Goal: Ask a question: Seek information or help from site administrators or community

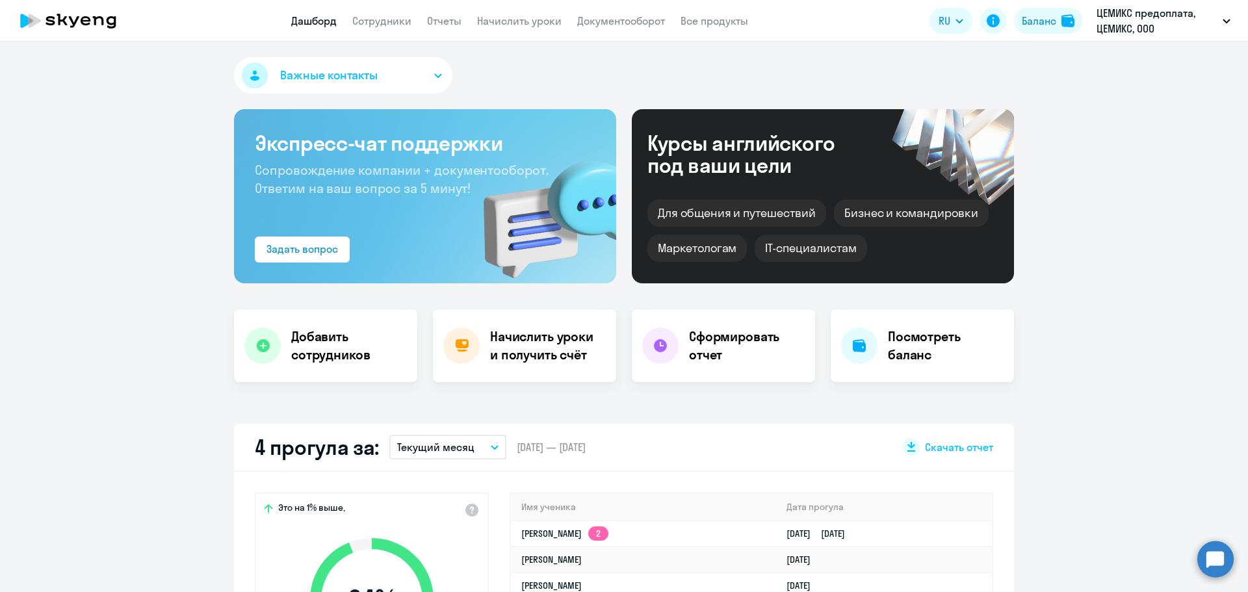
select select "30"
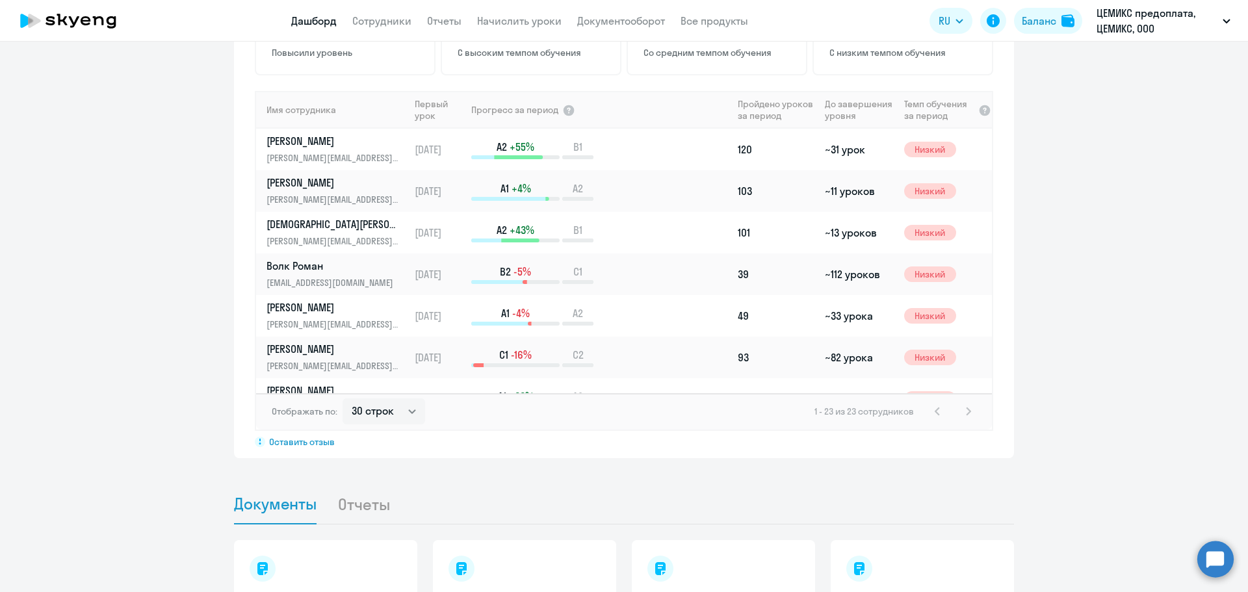
scroll to position [662, 0]
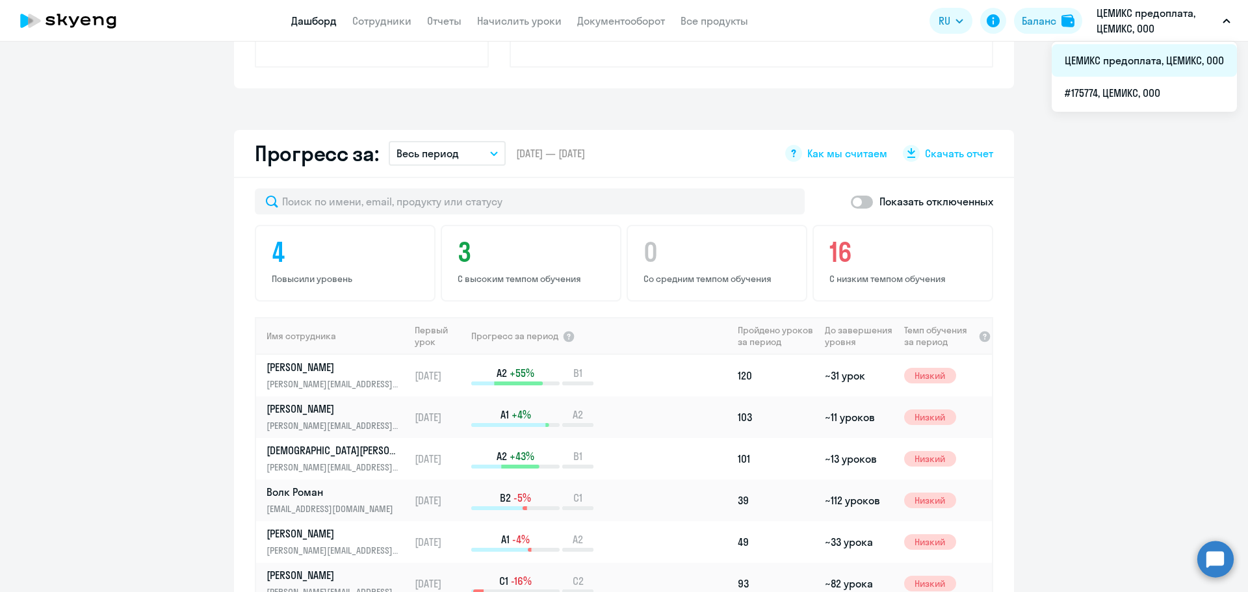
click at [1097, 59] on li "ЦЕМИКС предоплата, ЦЕМИКС, ООО" at bounding box center [1144, 60] width 185 height 33
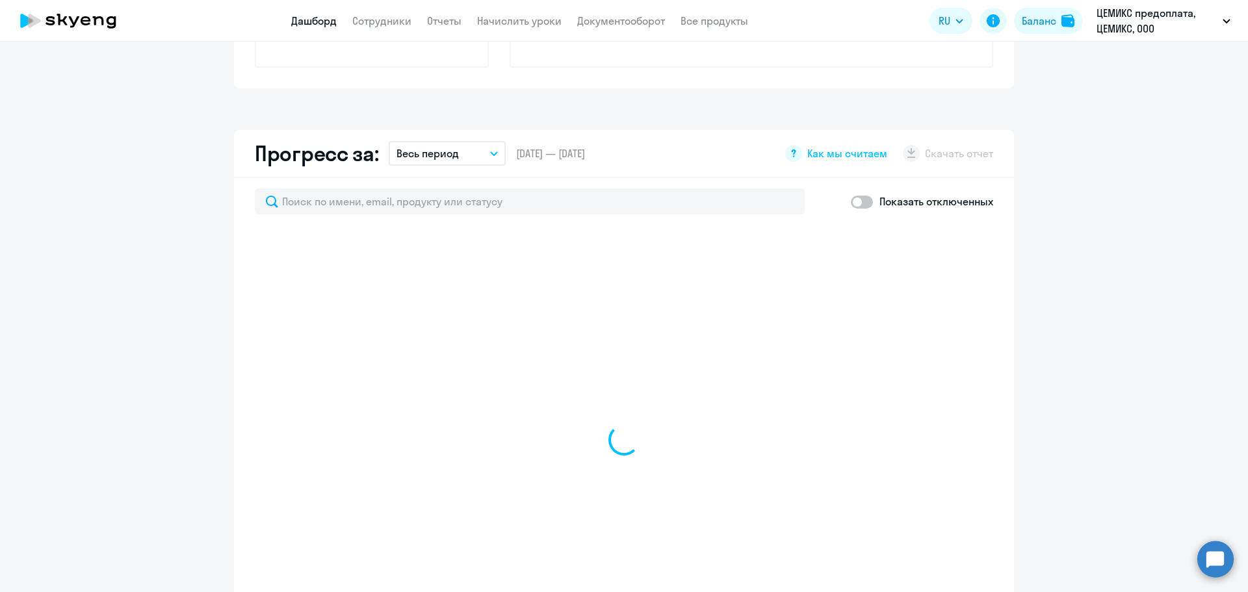
select select "30"
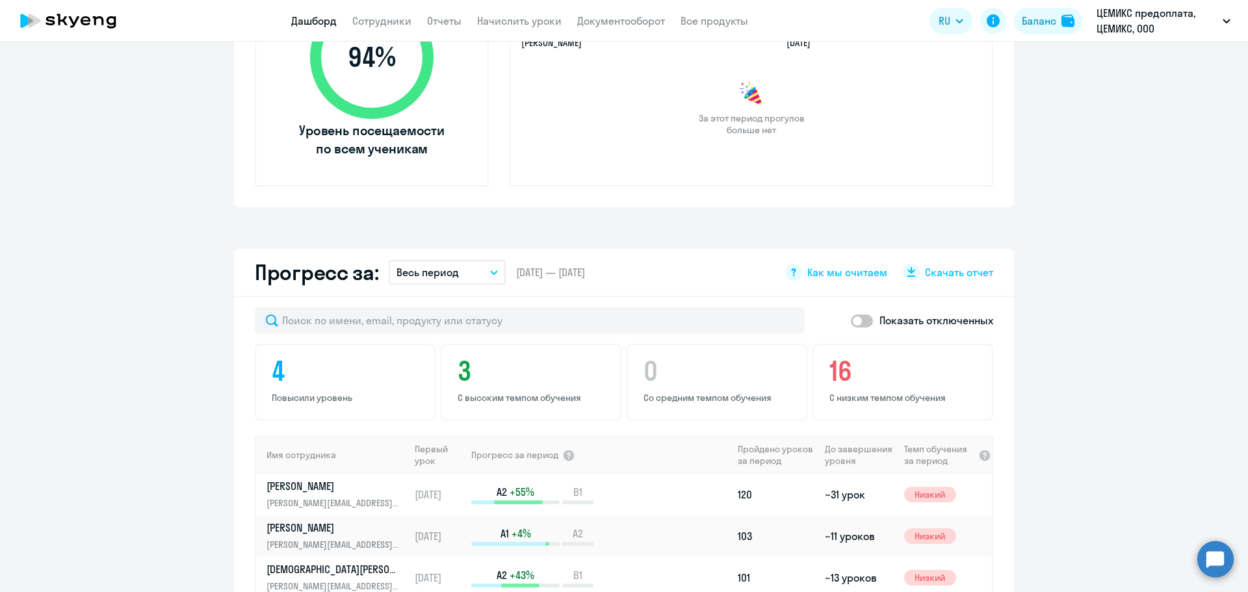
scroll to position [402, 0]
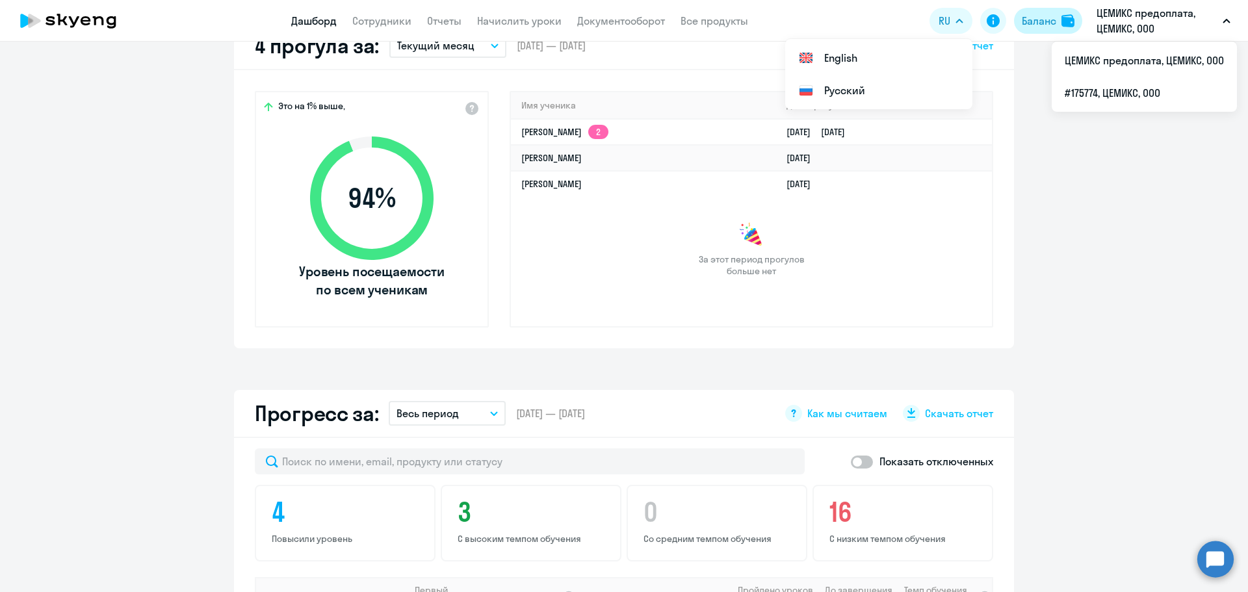
click at [1062, 20] on img at bounding box center [1068, 20] width 13 height 13
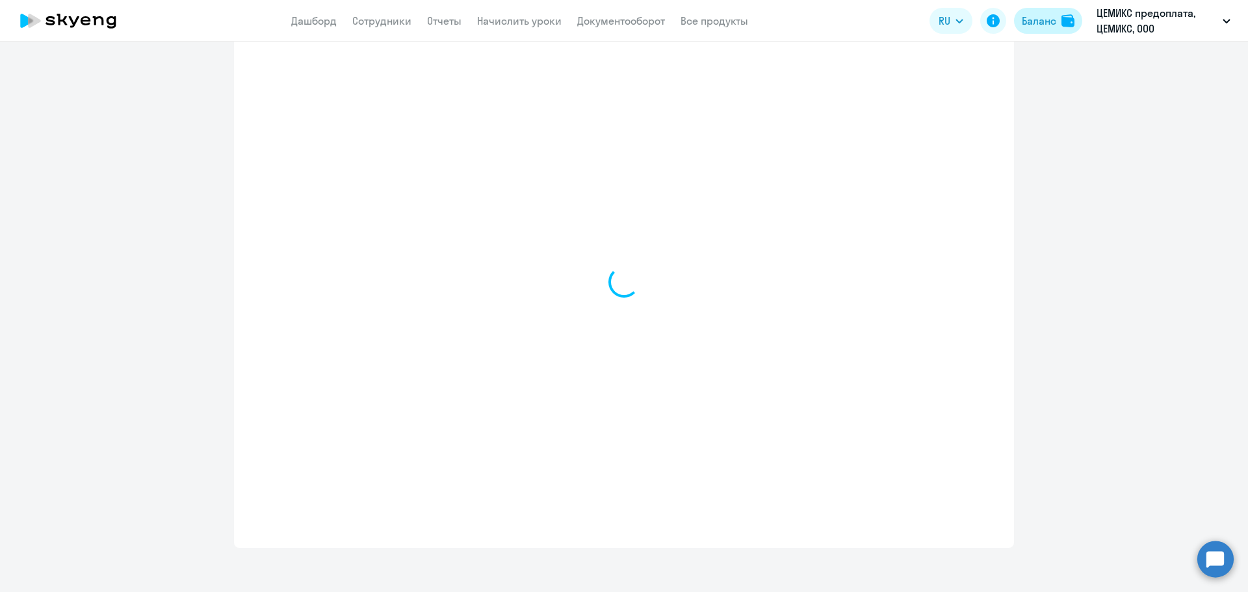
select select "english_adult_not_native_speaker"
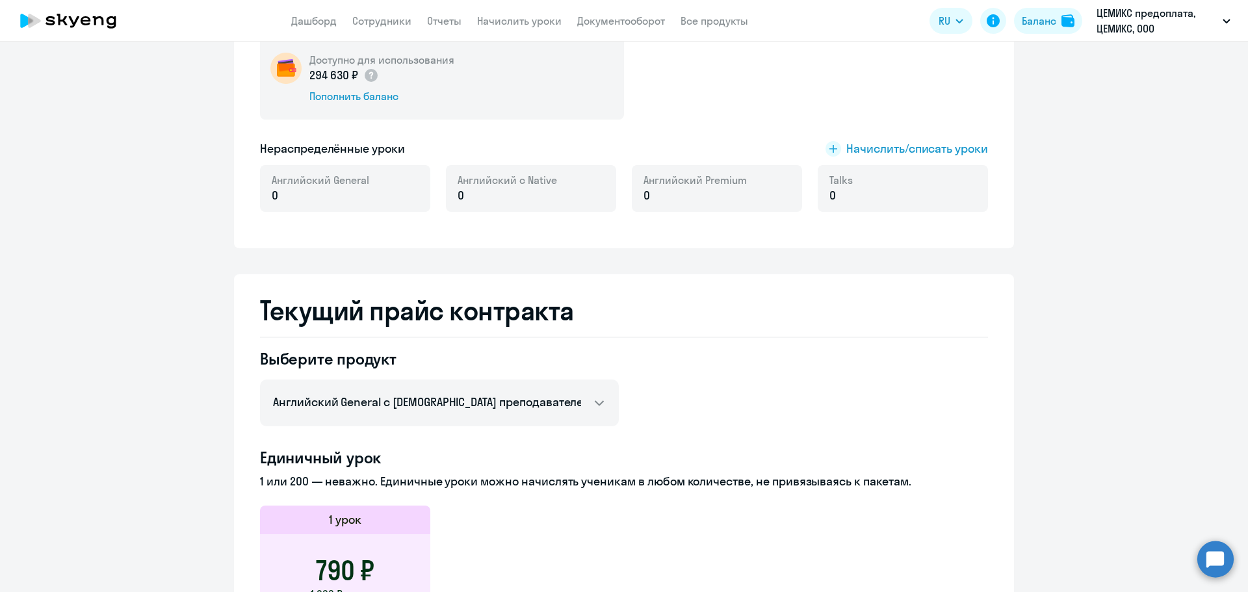
scroll to position [146, 0]
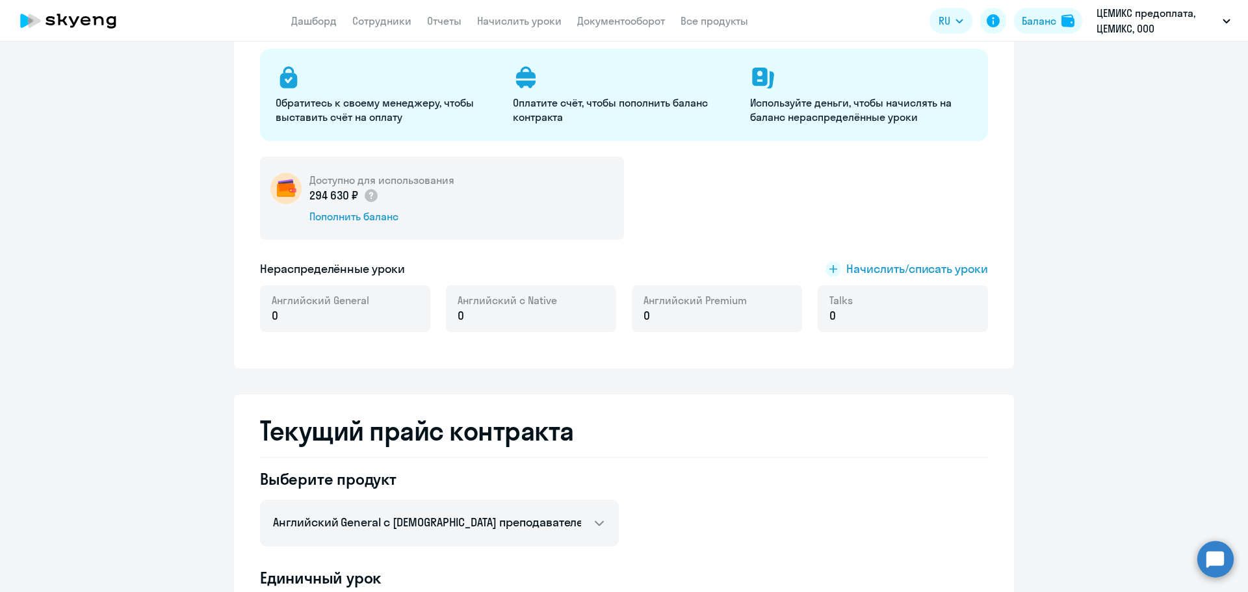
click at [323, 317] on p "0" at bounding box center [321, 316] width 98 height 17
click at [856, 269] on span "Начислить/списать уроки" at bounding box center [918, 269] width 142 height 17
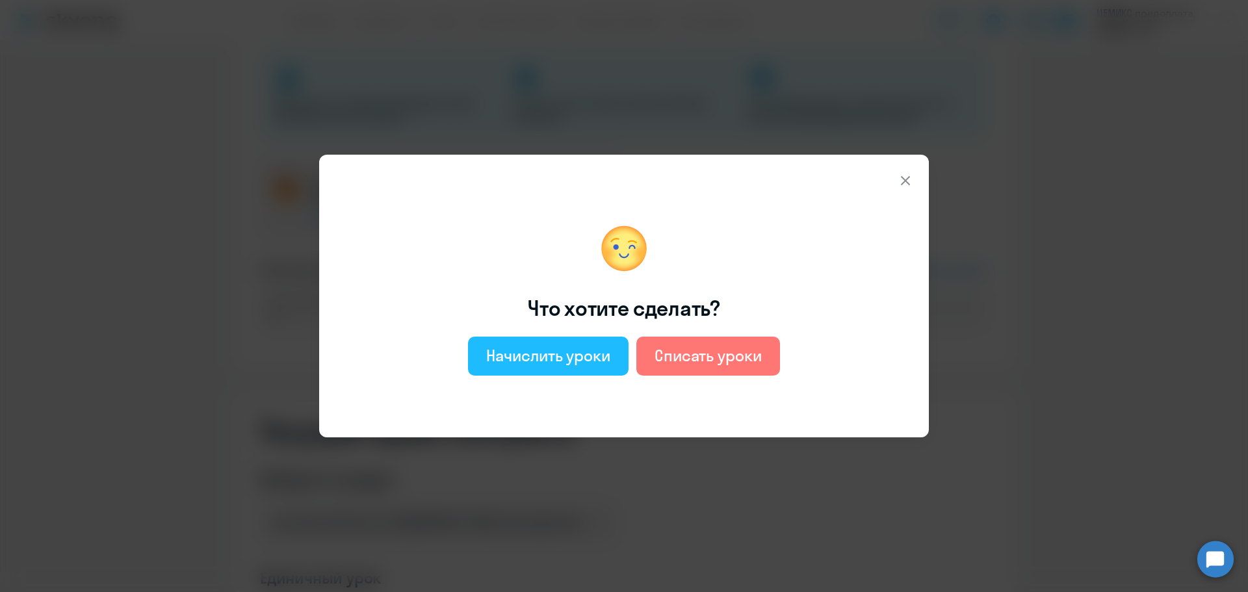
click at [529, 356] on div "Начислить уроки" at bounding box center [548, 355] width 124 height 21
select select "english_adult_not_native_speaker"
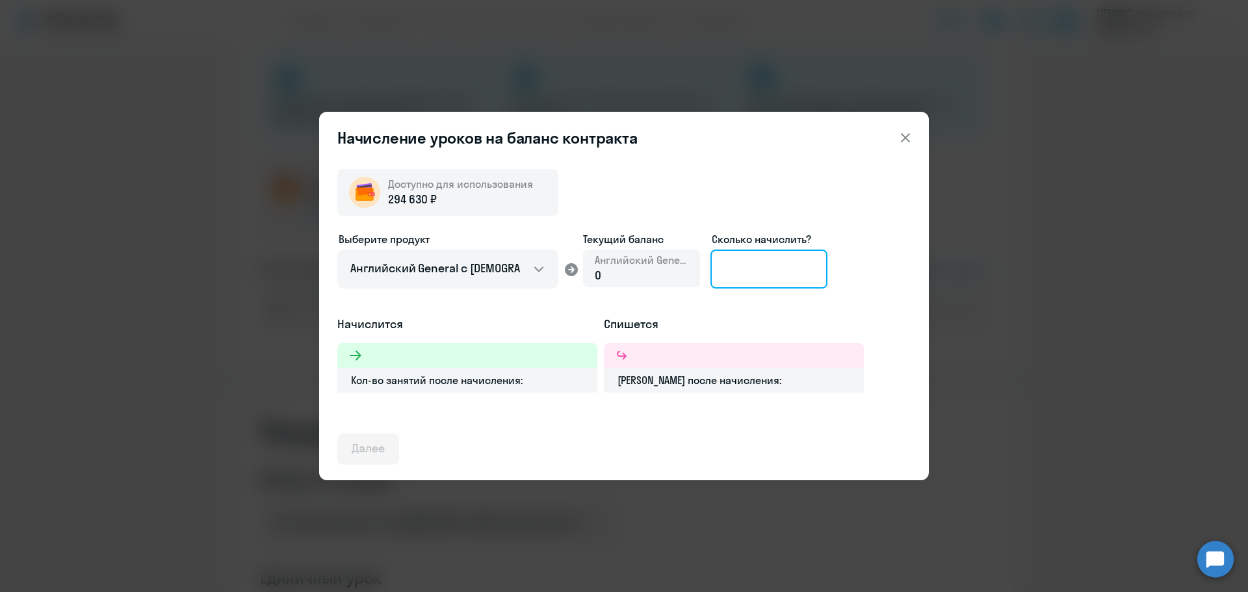
click at [739, 268] on input at bounding box center [769, 269] width 117 height 39
type input "1"
type input "3"
type input "50"
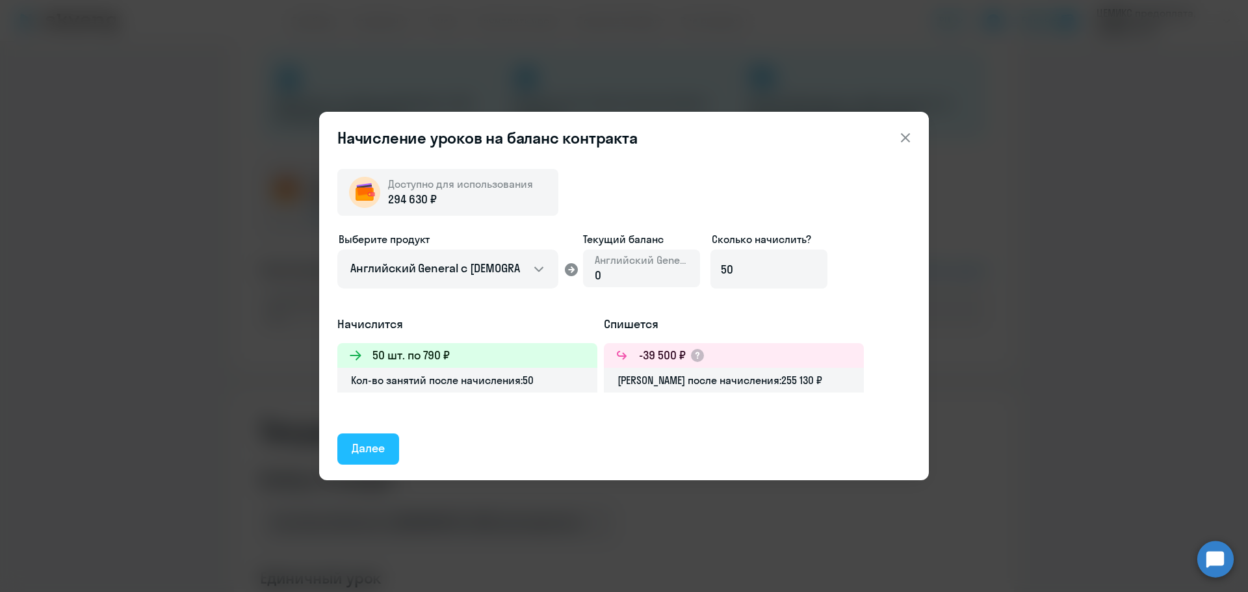
click at [373, 445] on div "Далее" at bounding box center [368, 448] width 33 height 17
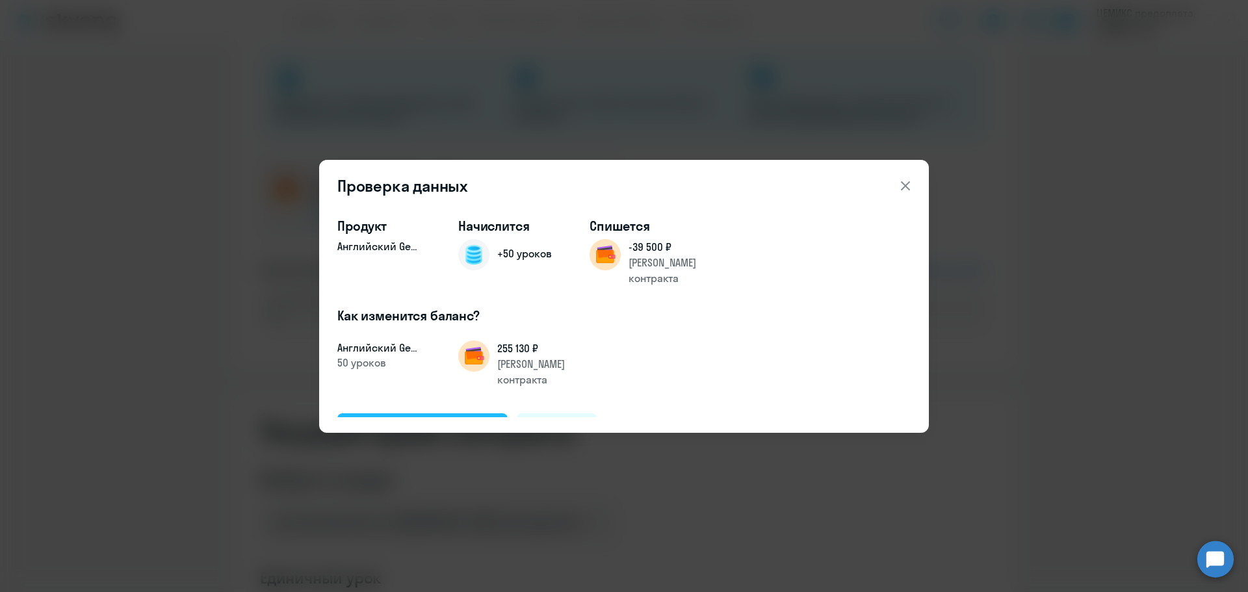
click at [431, 420] on div "Подтвердить и начислить" at bounding box center [423, 428] width 142 height 17
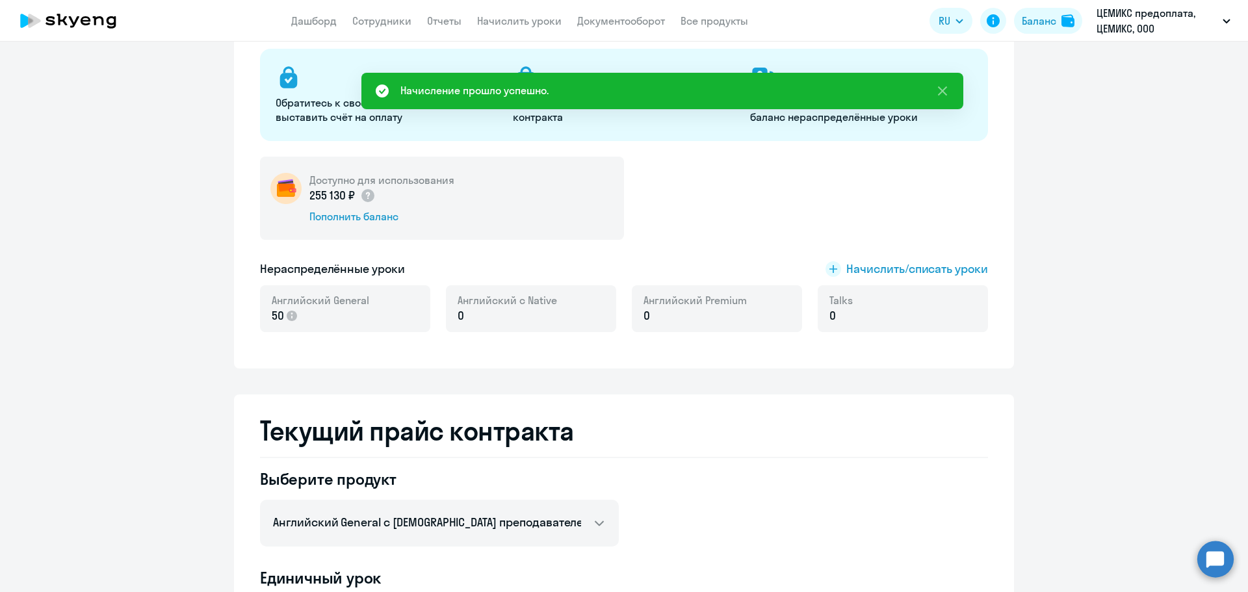
click at [940, 204] on div "Доступно для использования 255 130 ₽ Пополнить баланс" at bounding box center [624, 198] width 728 height 83
click at [941, 86] on icon at bounding box center [943, 91] width 16 height 16
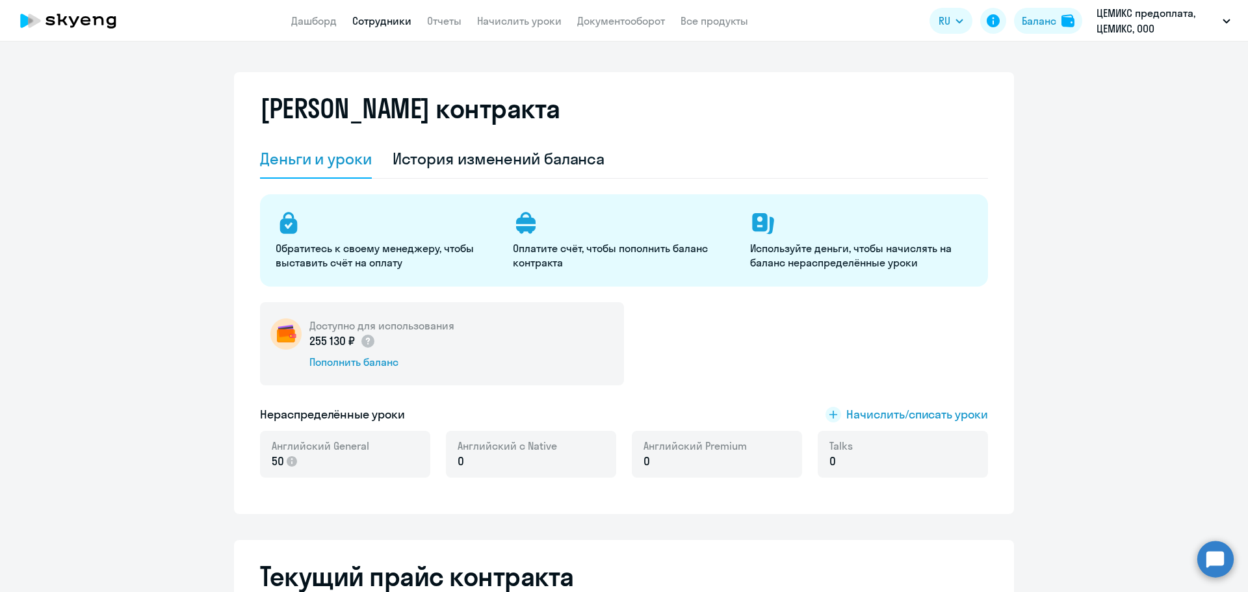
scroll to position [0, 0]
click at [376, 21] on link "Сотрудники" at bounding box center [381, 20] width 59 height 13
select select "30"
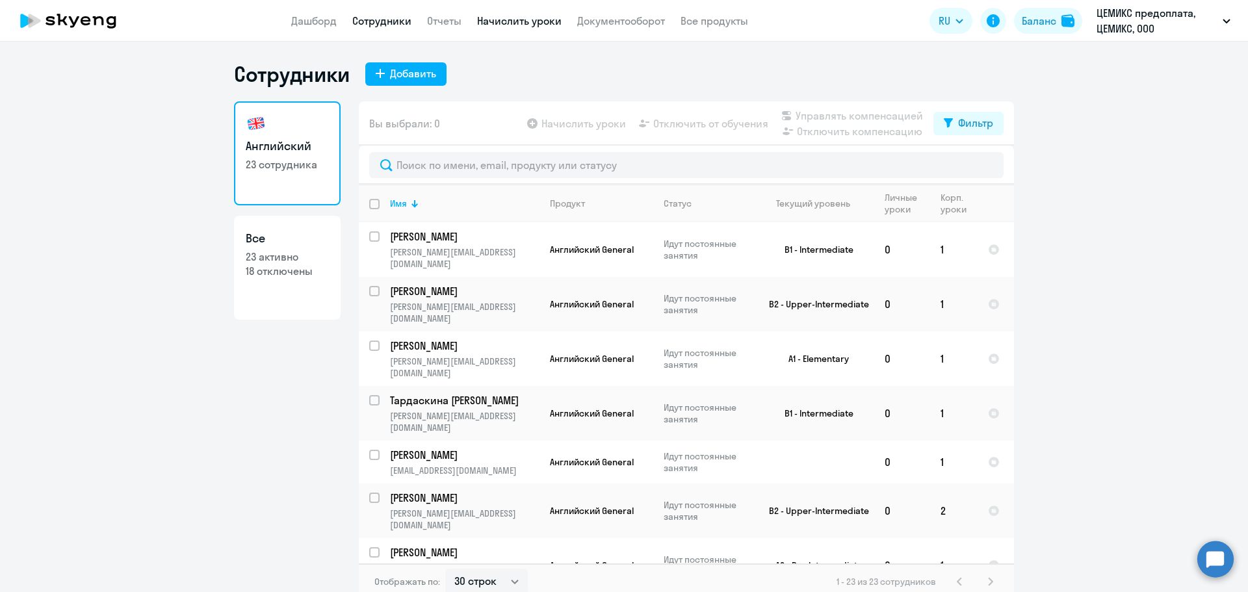
click at [534, 18] on link "Начислить уроки" at bounding box center [519, 20] width 85 height 13
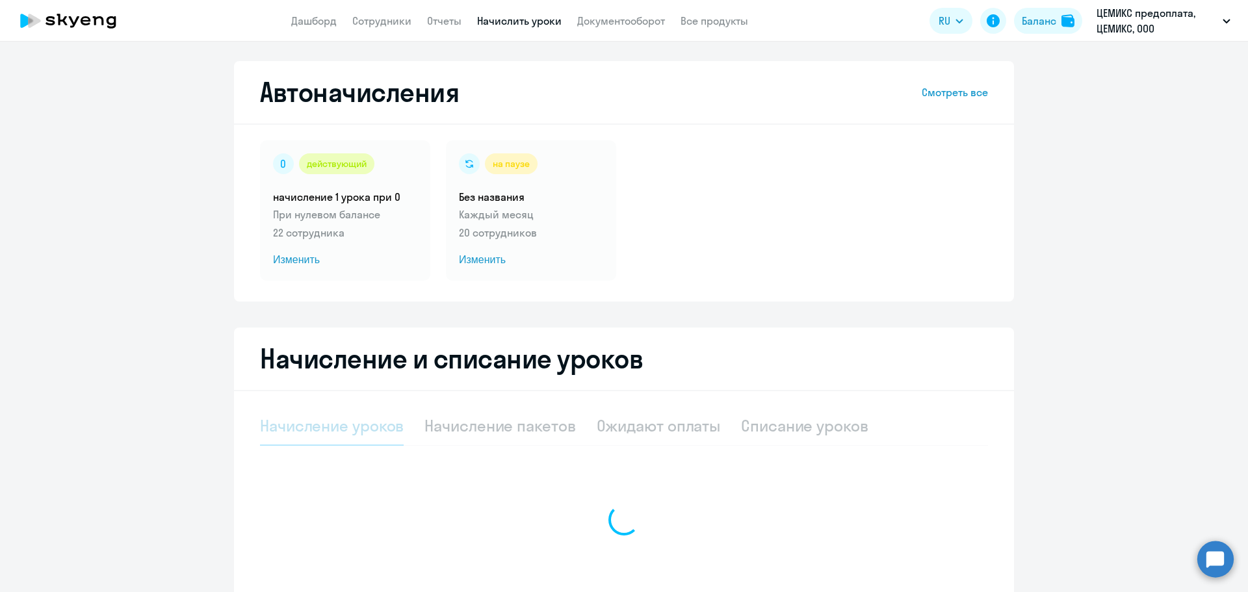
select select "10"
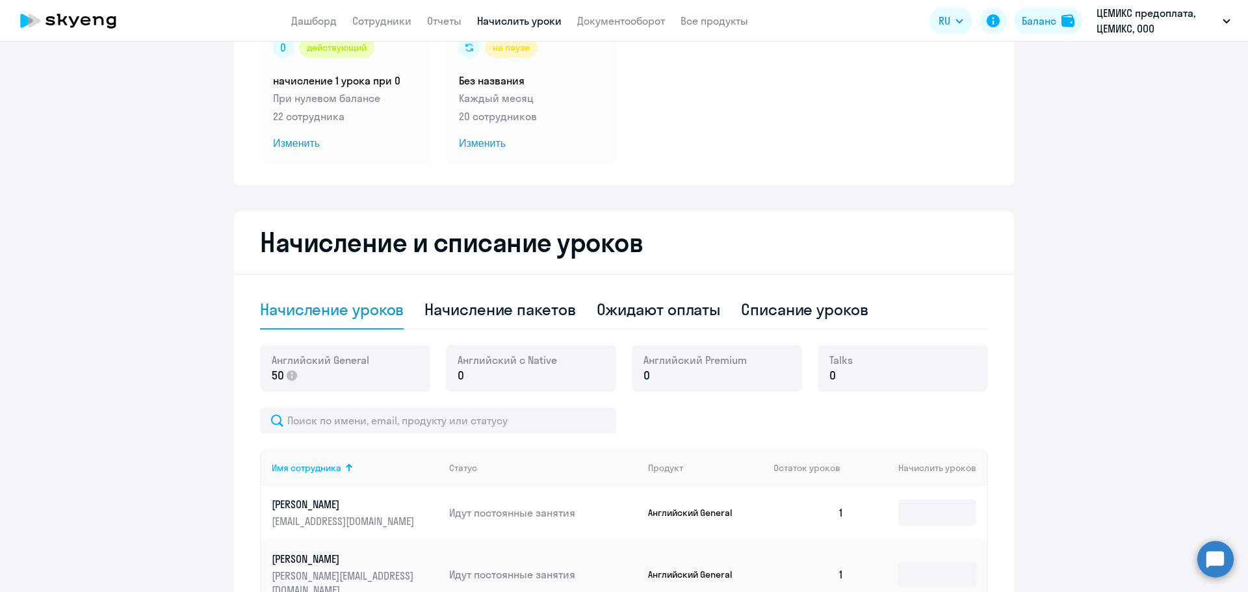
scroll to position [130, 0]
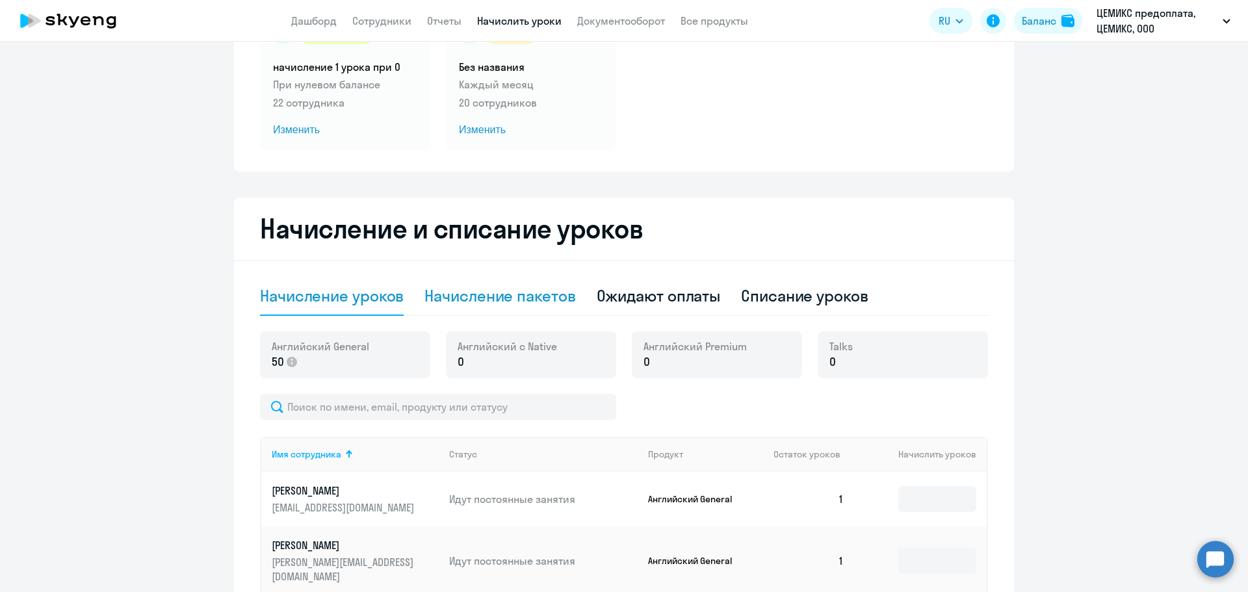
click at [543, 295] on div "Начисление пакетов" at bounding box center [500, 295] width 151 height 21
select select "10"
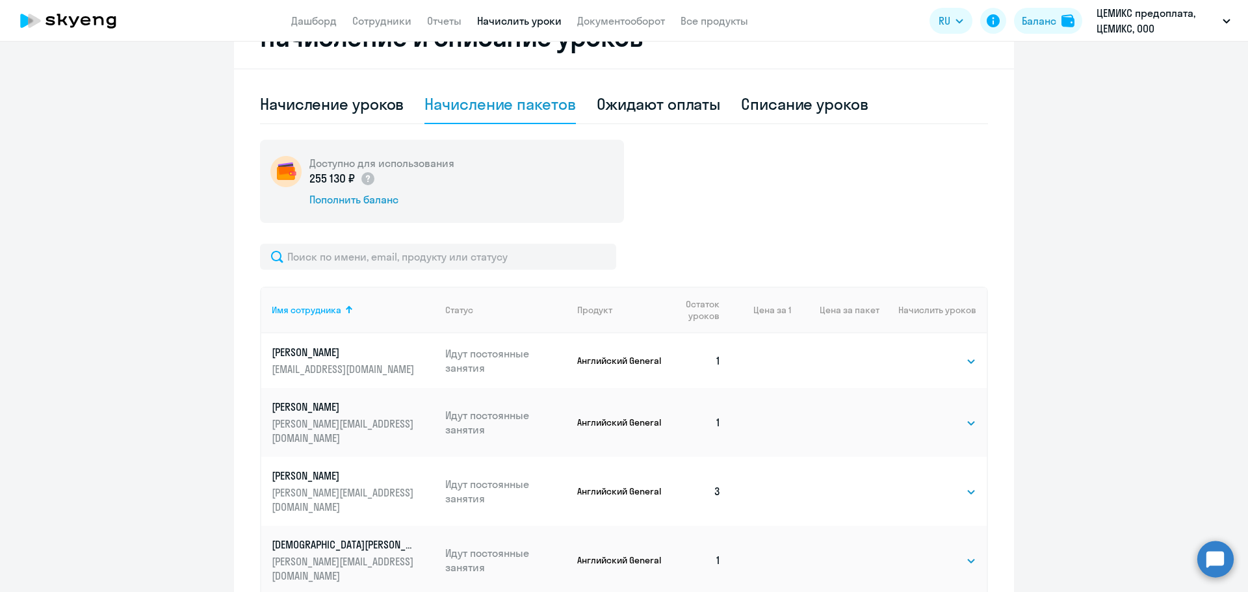
scroll to position [325, 0]
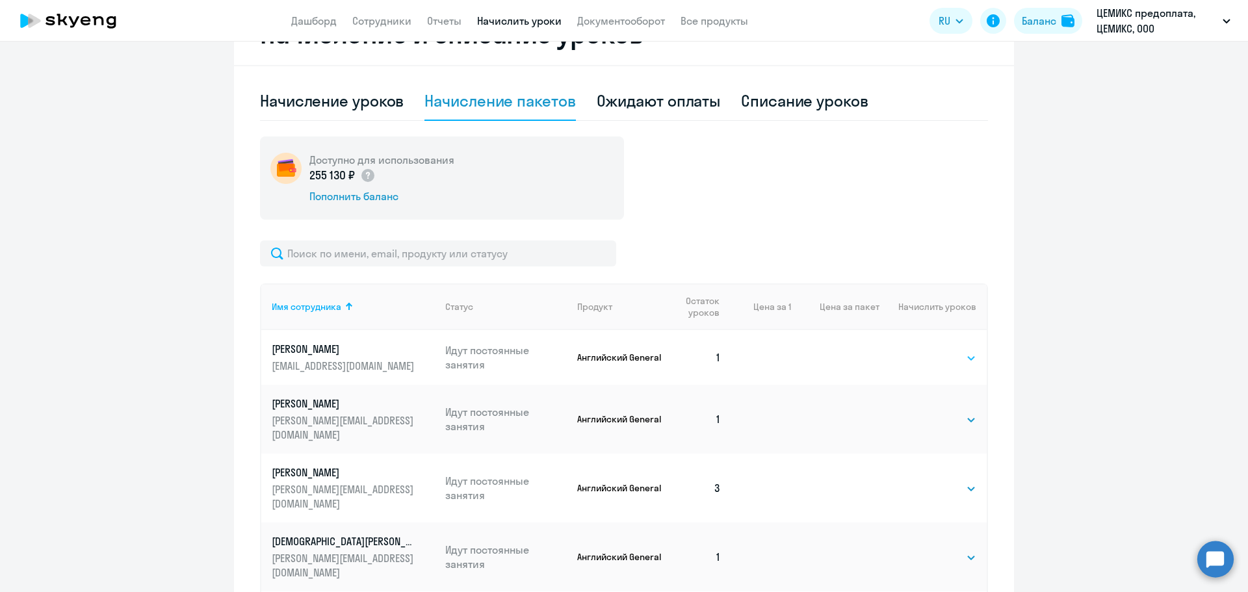
click at [945, 358] on select "Выбрать 4 8 16 32 64 96 128" at bounding box center [949, 358] width 53 height 16
select select "8"
click at [923, 350] on select "Выбрать 4 8 16 32 64 96 128" at bounding box center [949, 358] width 53 height 16
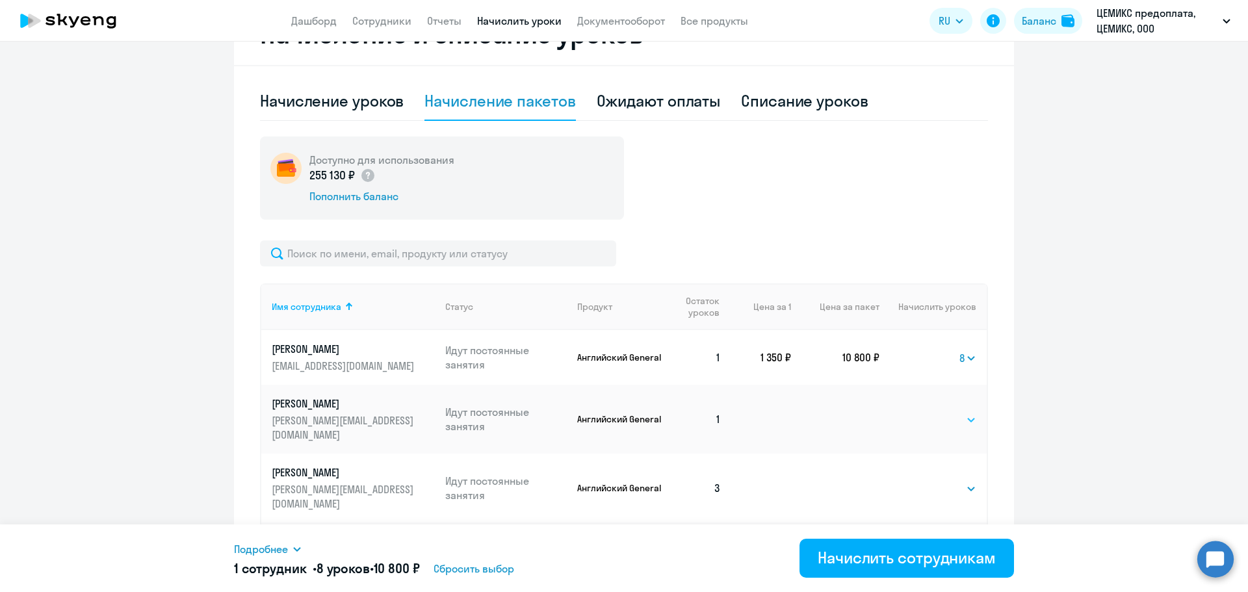
click at [965, 412] on select "Выбрать 4 8 16 32 64 96 128" at bounding box center [949, 420] width 53 height 16
select select "8"
click at [923, 412] on select "Выбрать 4 8 16 32 64 96 128" at bounding box center [949, 420] width 53 height 16
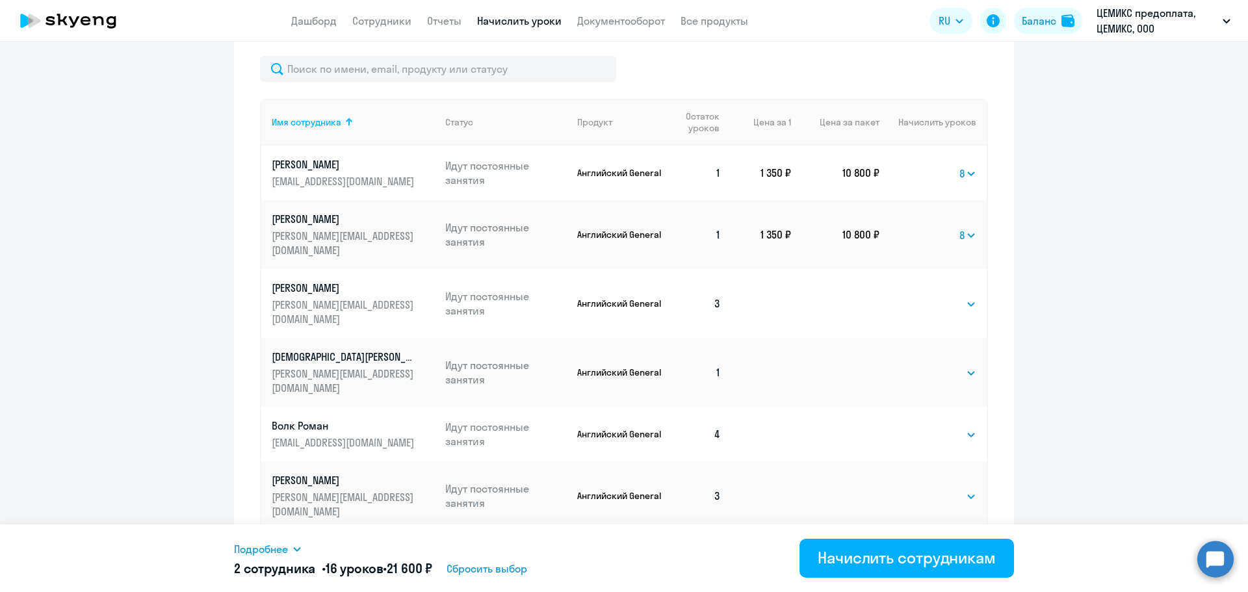
scroll to position [520, 0]
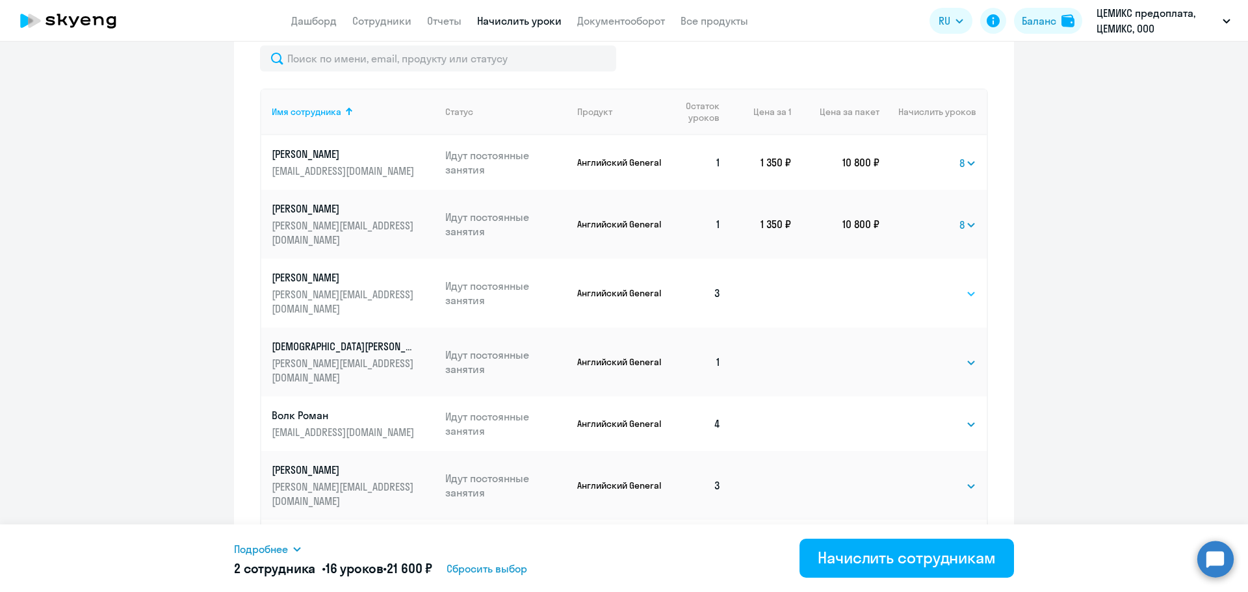
click at [964, 286] on select "Выбрать 4 8 16 32 64 96 128" at bounding box center [949, 294] width 53 height 16
select select "4"
click at [923, 286] on select "Выбрать 4 8 16 32 64 96 128" at bounding box center [949, 294] width 53 height 16
click at [954, 355] on select "Выбрать 4 8 16 32 64 96 128" at bounding box center [949, 363] width 53 height 16
select select "8"
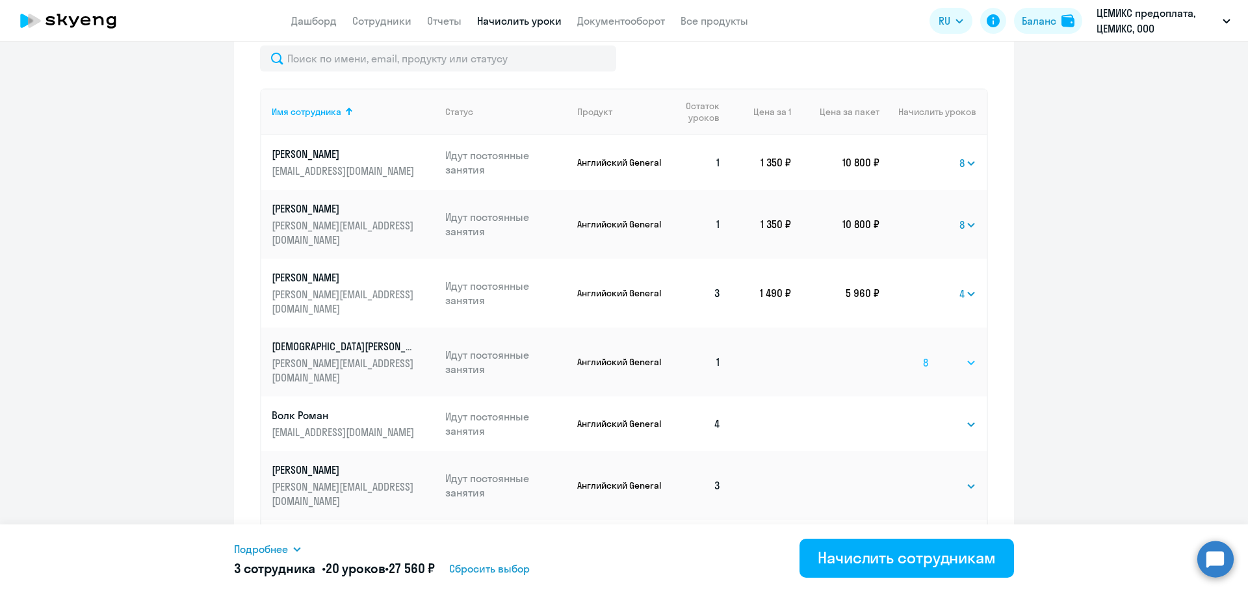
click at [923, 355] on select "Выбрать 4 8 16 32 64 96 128" at bounding box center [949, 363] width 53 height 16
click at [964, 417] on select "Выбрать 4 8 16 32 64 96 128" at bounding box center [949, 425] width 53 height 16
select select "4"
click at [923, 417] on select "Выбрать 4 8 16 32 64 96 128" at bounding box center [949, 425] width 53 height 16
click at [944, 479] on select "Выбрать 4 8 16 32 64 96 128" at bounding box center [949, 487] width 53 height 16
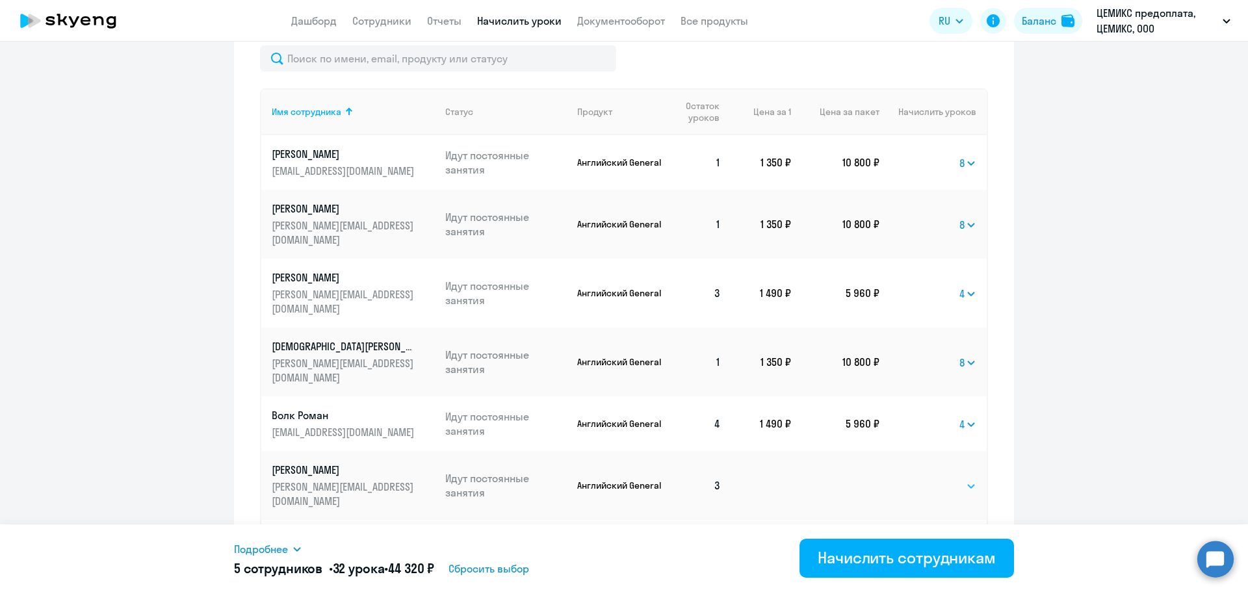
select select "4"
click at [923, 479] on select "Выбрать 4 8 16 32 64 96 128" at bounding box center [949, 487] width 53 height 16
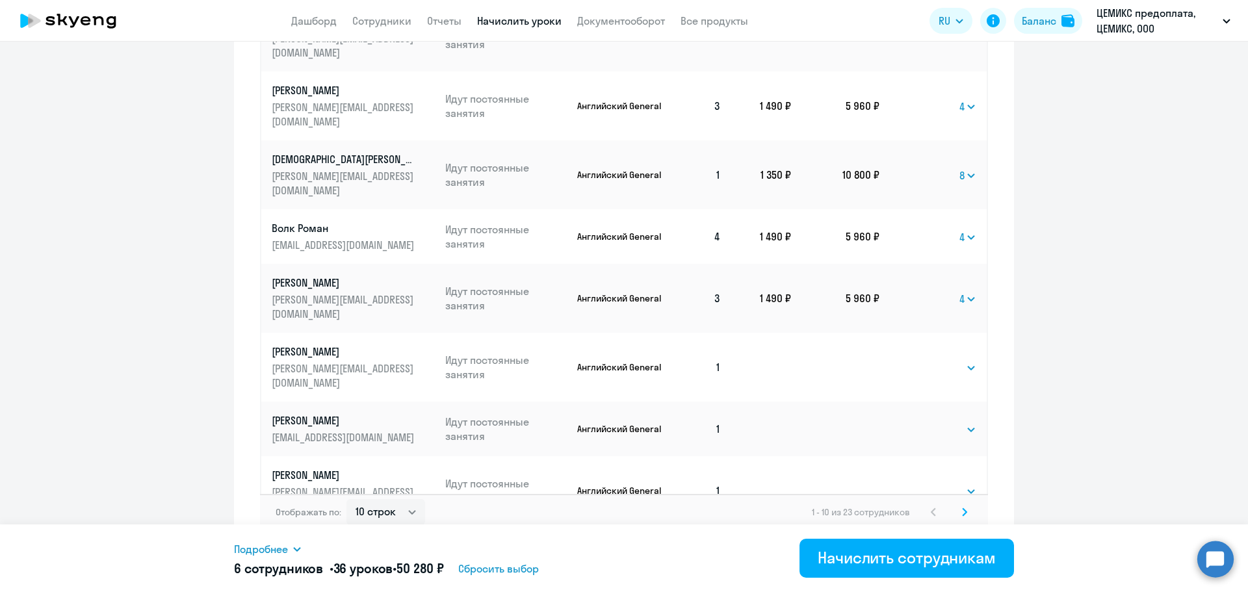
scroll to position [715, 0]
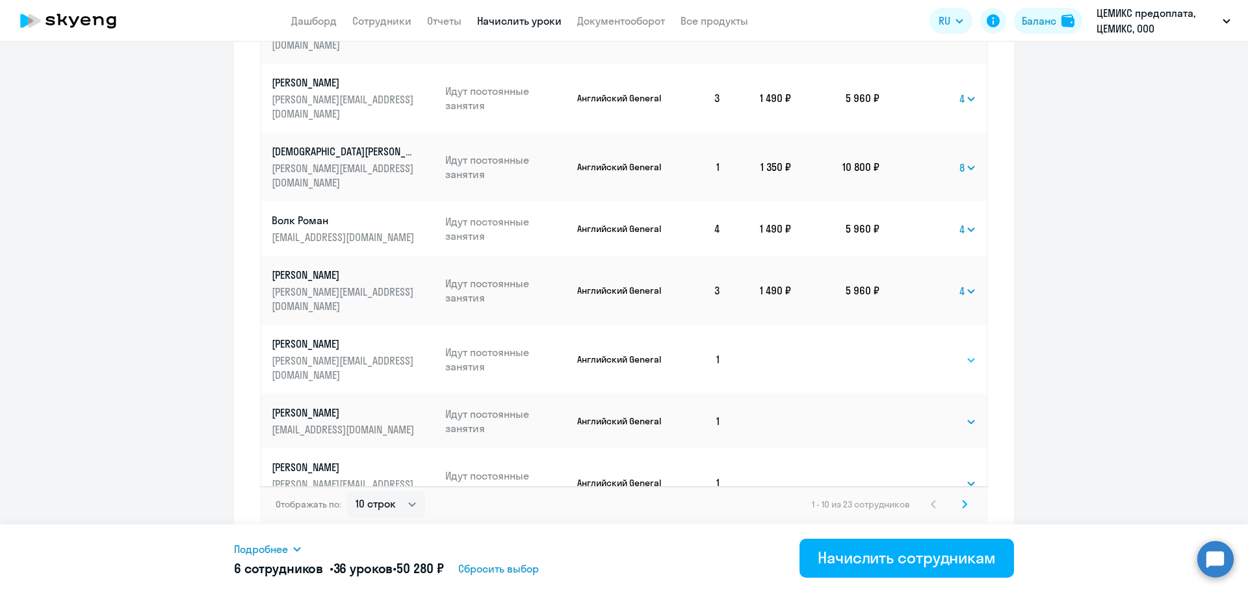
click at [936, 352] on select "Выбрать 4 8 16 32 64 96 128" at bounding box center [949, 360] width 53 height 16
select select "8"
click at [923, 352] on select "Выбрать 4 8 16 32 64 96 128" at bounding box center [949, 360] width 53 height 16
click at [952, 414] on select "Выбрать 4 8 16 32 64 96 128" at bounding box center [949, 422] width 53 height 16
select select "8"
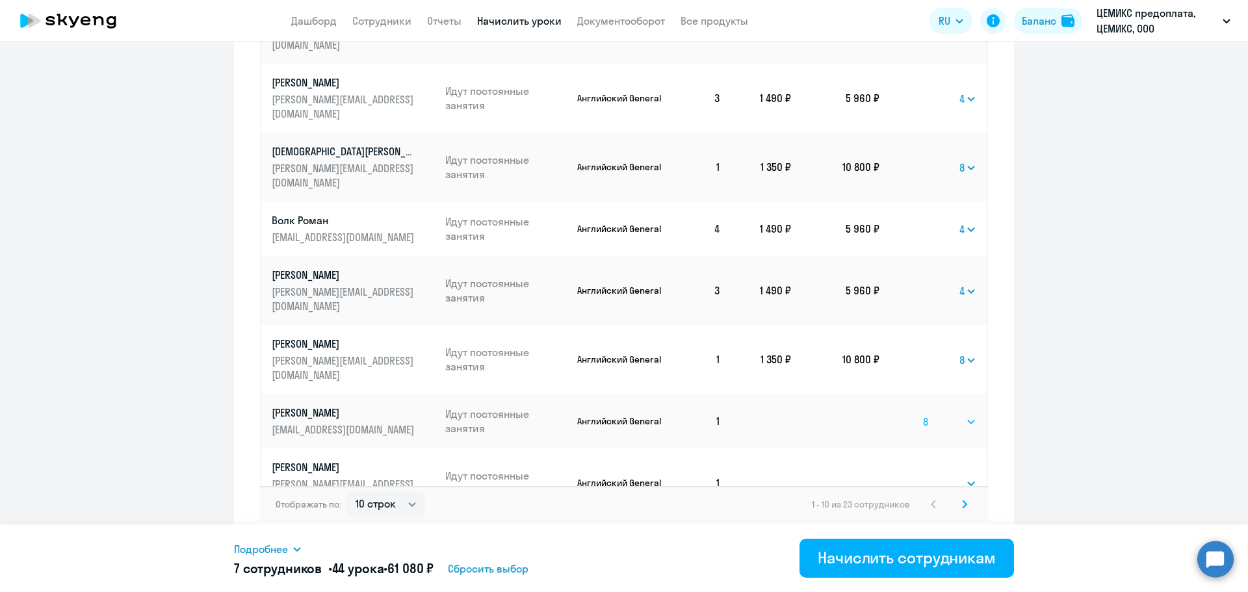
click at [923, 414] on select "Выбрать 4 8 16 32 64 96 128" at bounding box center [949, 422] width 53 height 16
click at [943, 476] on select "Выбрать 4 8 16 32 64 96 128" at bounding box center [949, 484] width 53 height 16
select select "8"
click at [923, 476] on select "Выбрать 4 8 16 32 64 96 128" at bounding box center [949, 484] width 53 height 16
click at [947, 538] on select "Выбрать 4 8 16 32 64 96 128" at bounding box center [949, 546] width 53 height 16
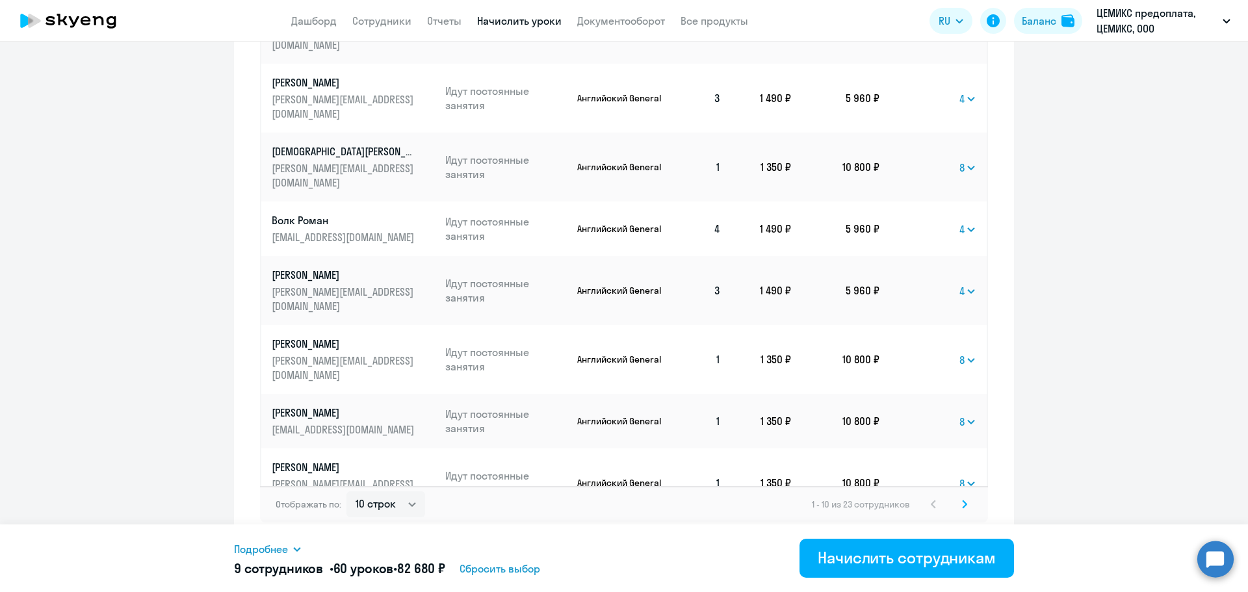
select select "4"
click at [923, 538] on select "Выбрать 4 8 16 32 64 96 128" at bounding box center [949, 546] width 53 height 16
click at [963, 505] on icon at bounding box center [965, 504] width 4 height 7
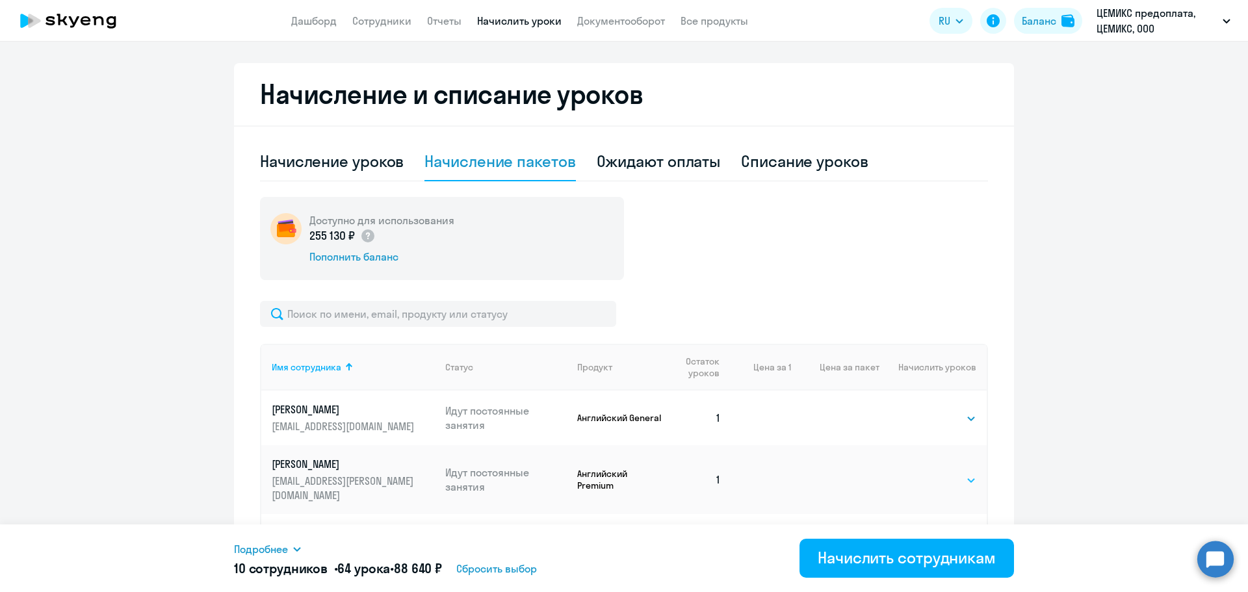
scroll to position [429, 0]
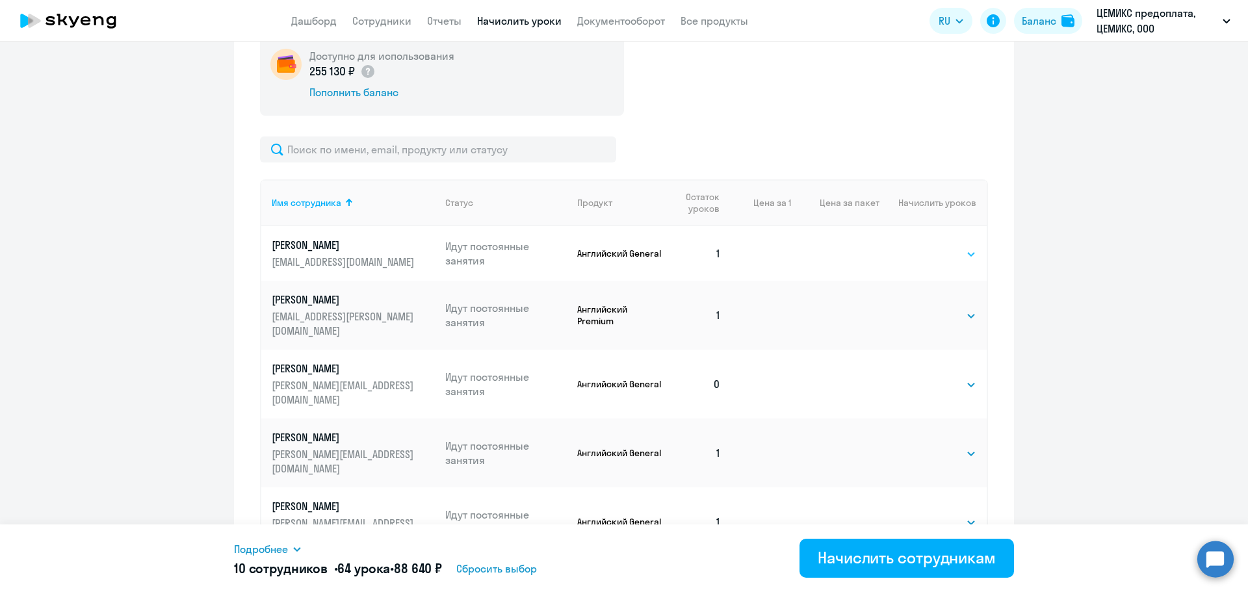
click at [943, 252] on select "Выбрать 4 8 16 32 64 96 128" at bounding box center [949, 254] width 53 height 16
select select "8"
click at [923, 246] on select "Выбрать 4 8 16 32 64 96 128" at bounding box center [949, 254] width 53 height 16
click at [928, 309] on select "Выбрать 4 8 16 32 64 96 128" at bounding box center [949, 316] width 53 height 16
select select "8"
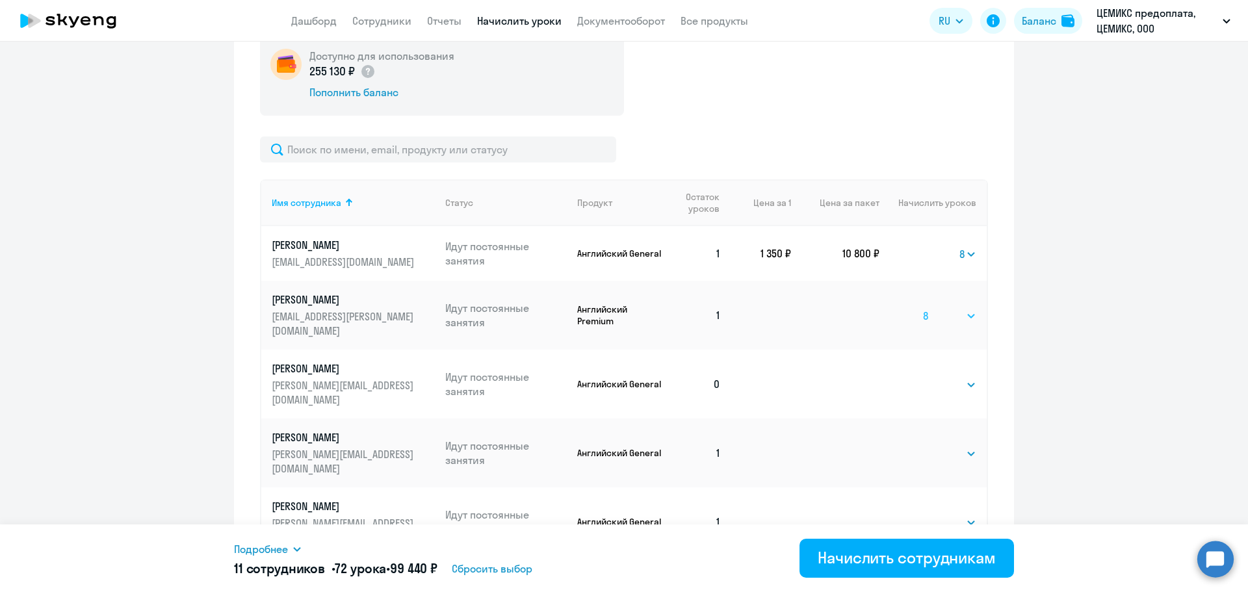
click at [923, 308] on select "Выбрать 4 8 16 32 64 96 128" at bounding box center [949, 316] width 53 height 16
click at [934, 377] on select "Выбрать 4 8 16 32 64 96 128" at bounding box center [949, 385] width 53 height 16
select select "4"
click at [923, 377] on select "Выбрать 4 8 16 32 64 96 128" at bounding box center [949, 385] width 53 height 16
click at [934, 446] on select "Выбрать 4 8 16 32 64 96 128" at bounding box center [949, 454] width 53 height 16
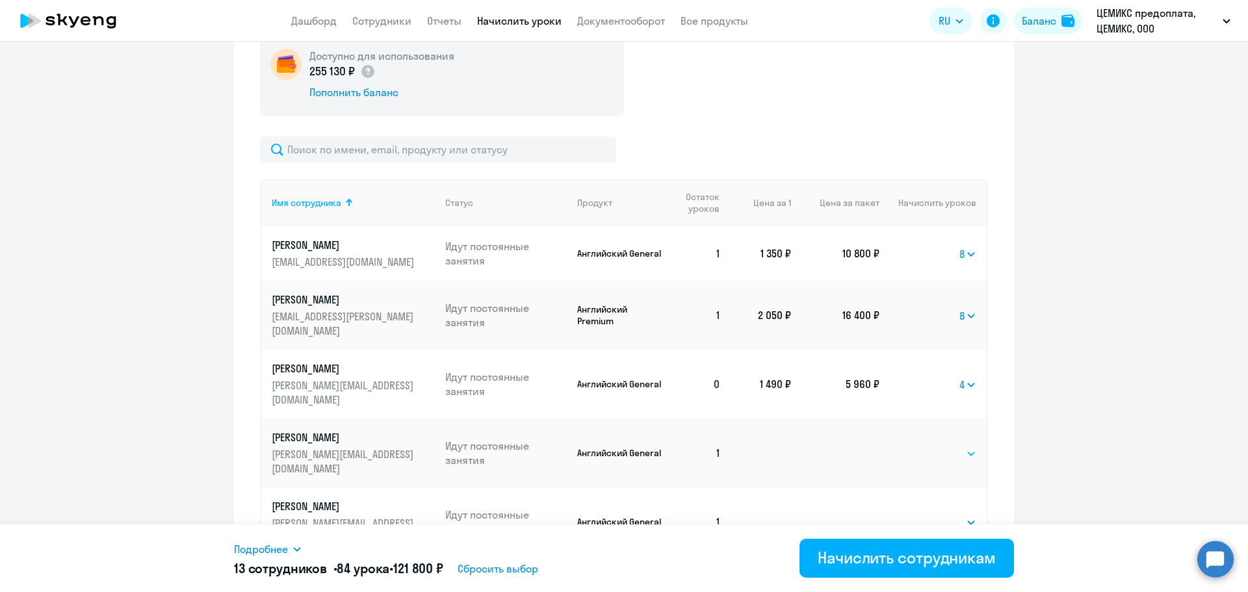
select select "8"
click at [923, 446] on select "Выбрать 4 8 16 32 64 96 128" at bounding box center [949, 454] width 53 height 16
click at [928, 515] on select "Выбрать 4 8 16 32 64 96 128" at bounding box center [949, 523] width 53 height 16
select select "8"
click at [923, 515] on select "Выбрать 4 8 16 32 64 96 128" at bounding box center [949, 523] width 53 height 16
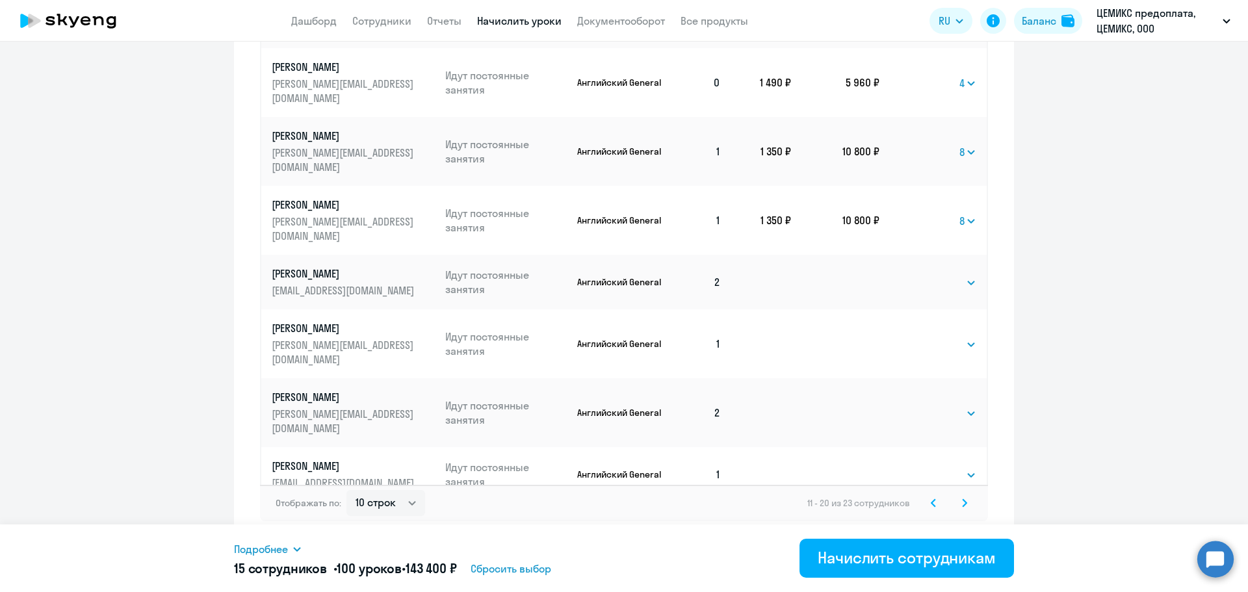
scroll to position [718, 0]
click at [932, 273] on select "Выбрать 4 8 16 32 64 96 128" at bounding box center [949, 281] width 53 height 16
select select "4"
click at [923, 273] on select "Выбрать 4 8 16 32 64 96 128" at bounding box center [949, 281] width 53 height 16
click at [933, 335] on select "Выбрать 4 8 16 32 64 96 128" at bounding box center [949, 343] width 53 height 16
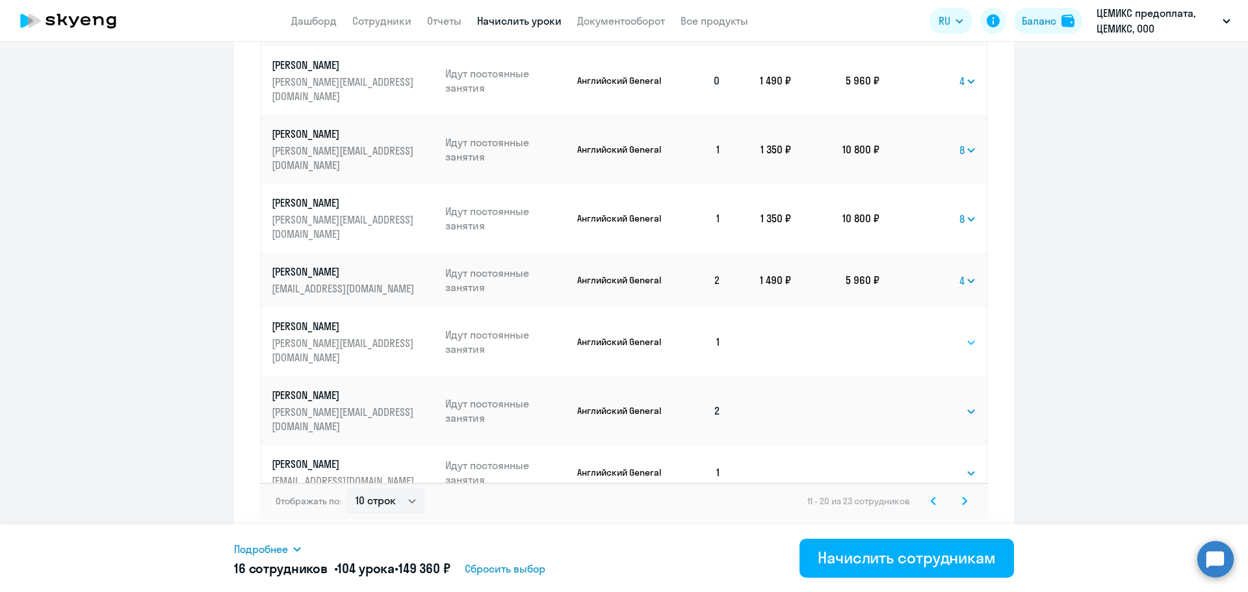
select select "8"
click at [923, 335] on select "Выбрать 4 8 16 32 64 96 128" at bounding box center [949, 343] width 53 height 16
click at [932, 404] on select "Выбрать 4 8 16 32 64 96 128" at bounding box center [949, 412] width 53 height 16
select select "4"
click at [923, 404] on select "Выбрать 4 8 16 32 64 96 128" at bounding box center [949, 412] width 53 height 16
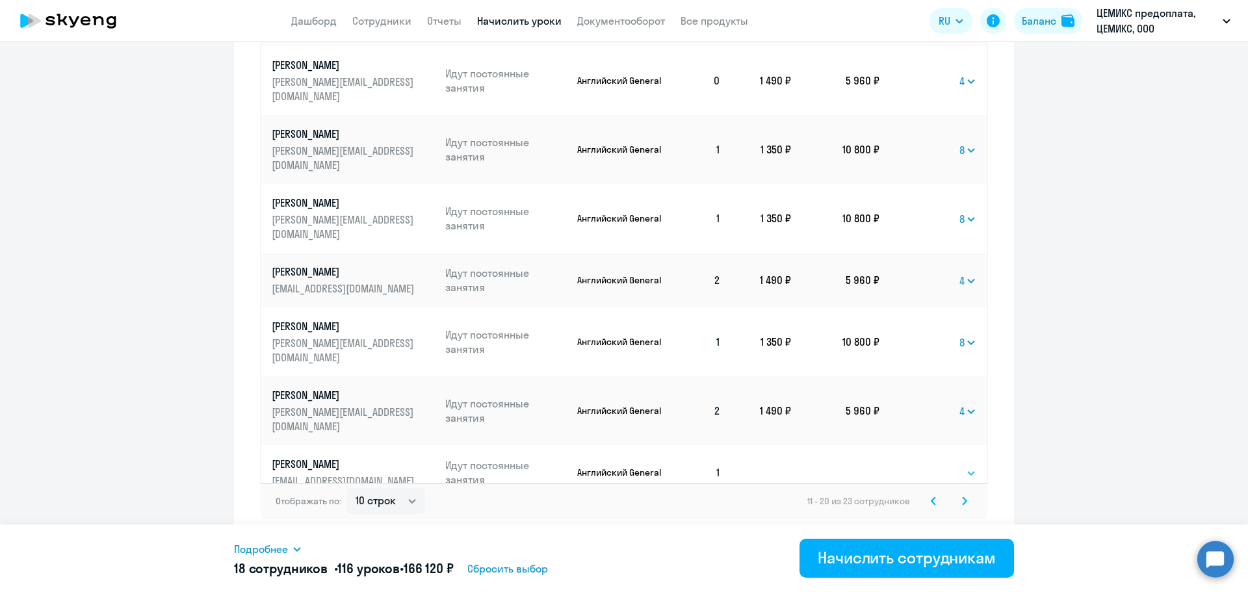
click at [928, 466] on select "Выбрать 4 8 16 32 64 96 128" at bounding box center [949, 474] width 53 height 16
select select "8"
click at [923, 466] on select "Выбрать 4 8 16 32 64 96 128" at bounding box center [949, 474] width 53 height 16
click at [930, 527] on select "Выбрать 4 8 16 32 64 96 128" at bounding box center [949, 535] width 53 height 16
select select "8"
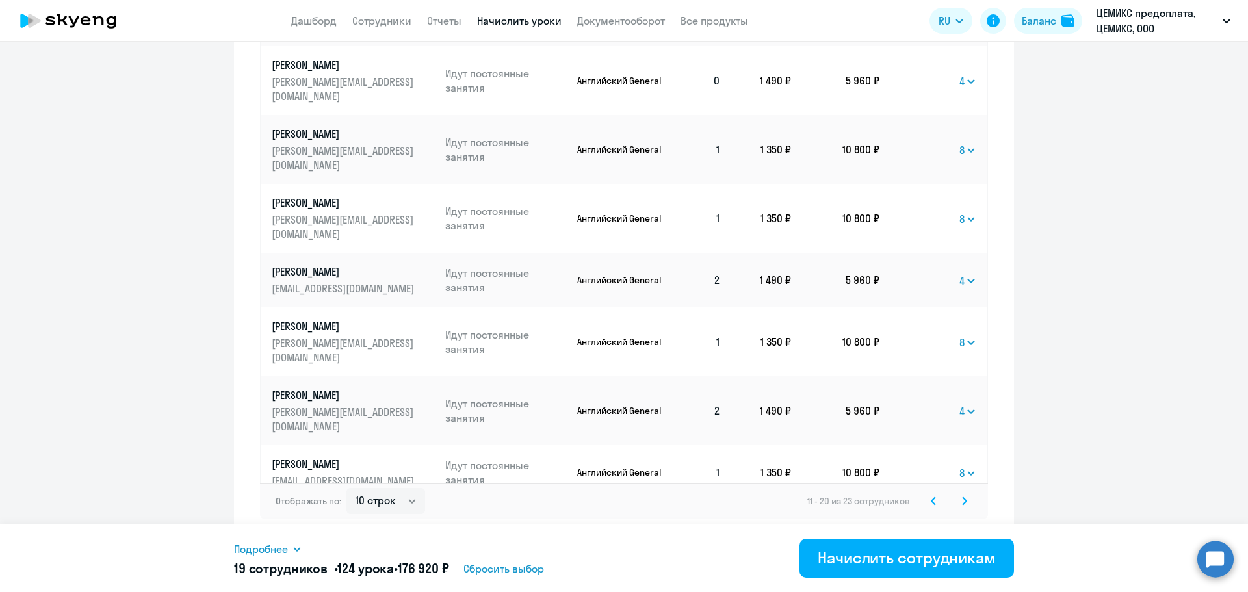
click at [923, 527] on select "Выбрать 4 8 16 32 64 96 128" at bounding box center [949, 535] width 53 height 16
click at [962, 501] on icon at bounding box center [964, 501] width 5 height 9
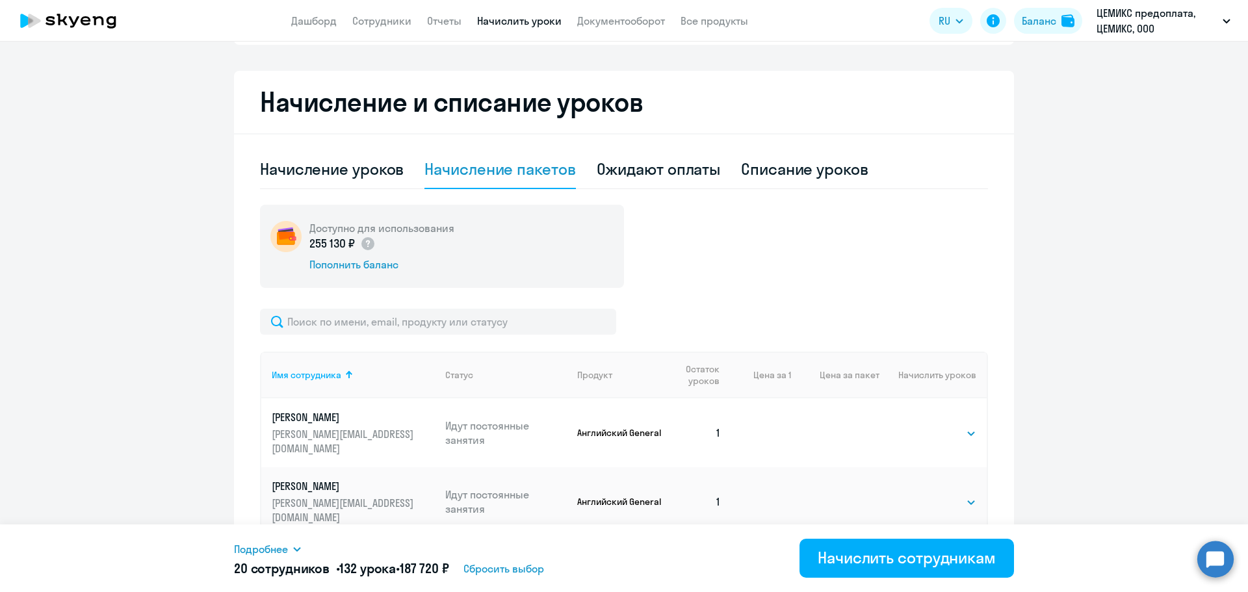
scroll to position [336, 0]
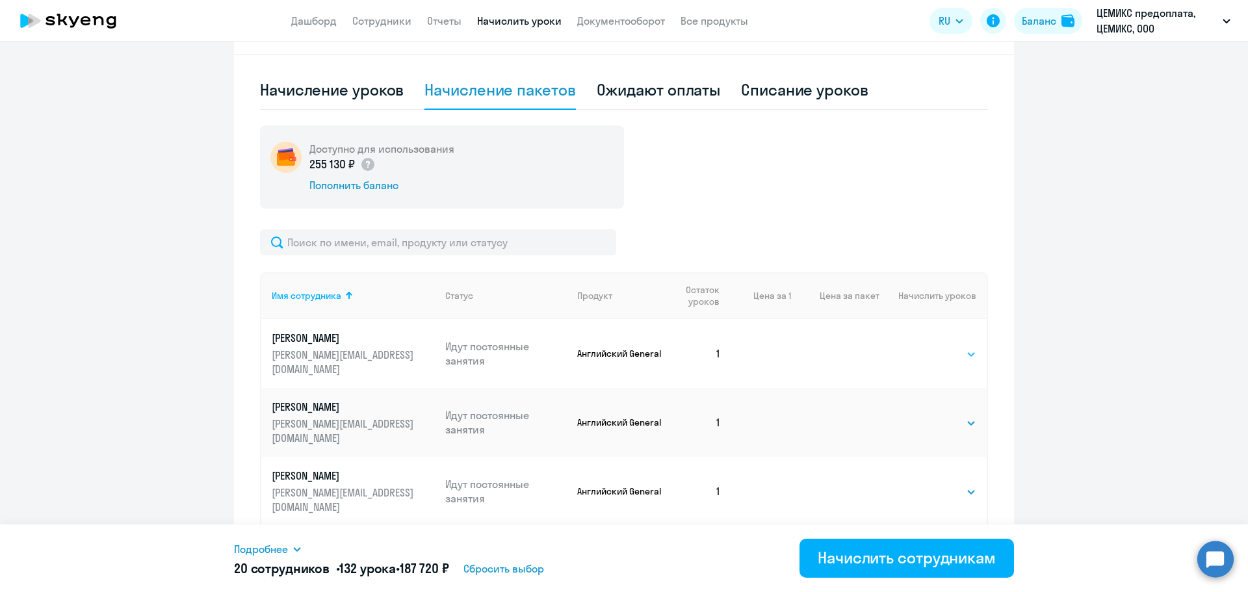
click at [932, 347] on select "Выбрать 4 8 16 32 64 96 128" at bounding box center [949, 355] width 53 height 16
select select "8"
click at [923, 347] on select "Выбрать 4 8 16 32 64 96 128" at bounding box center [949, 355] width 53 height 16
click at [932, 415] on select "Выбрать 4 8 16 32 64 96 128" at bounding box center [949, 423] width 53 height 16
select select "8"
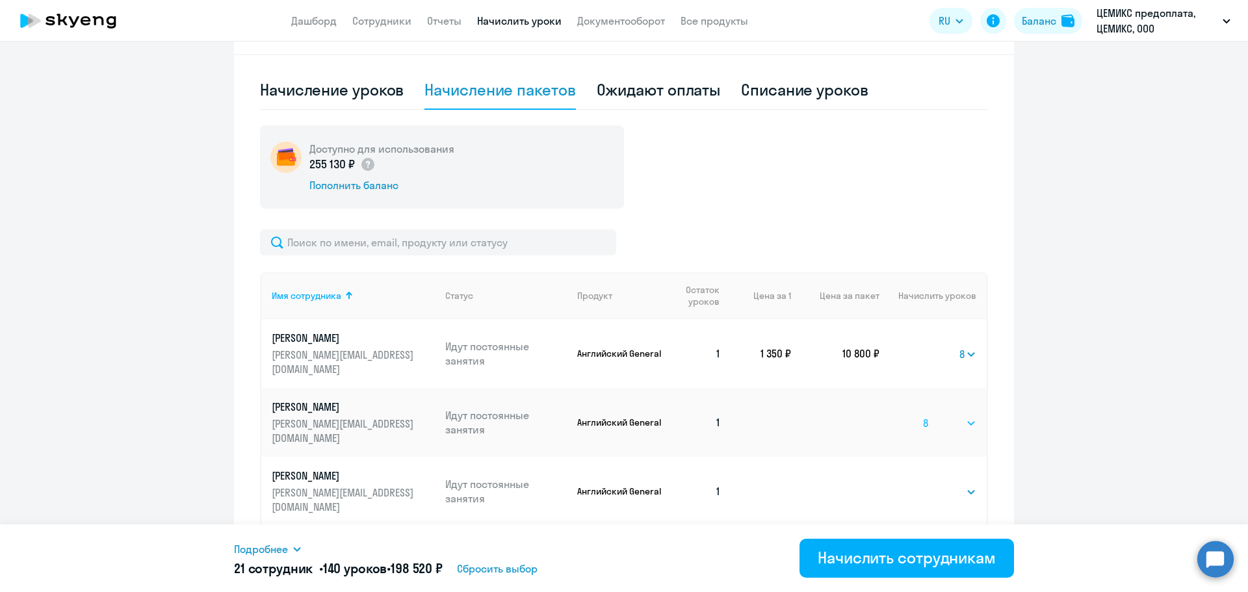
click at [923, 415] on select "Выбрать 4 8 16 32 64 96 128" at bounding box center [949, 423] width 53 height 16
click at [939, 484] on select "Выбрать 4 8 16 32 64 96 128" at bounding box center [949, 492] width 53 height 16
select select "8"
click at [923, 484] on select "Выбрать 4 8 16 32 64 96 128" at bounding box center [949, 492] width 53 height 16
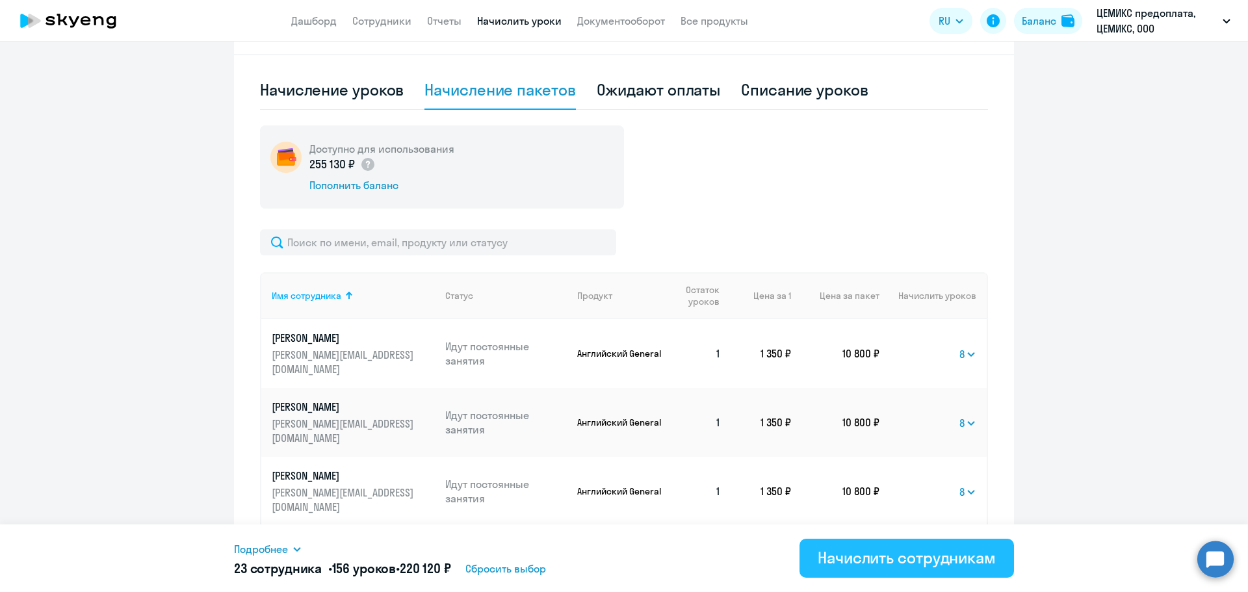
click at [884, 558] on div "Начислить сотрудникам" at bounding box center [907, 557] width 178 height 21
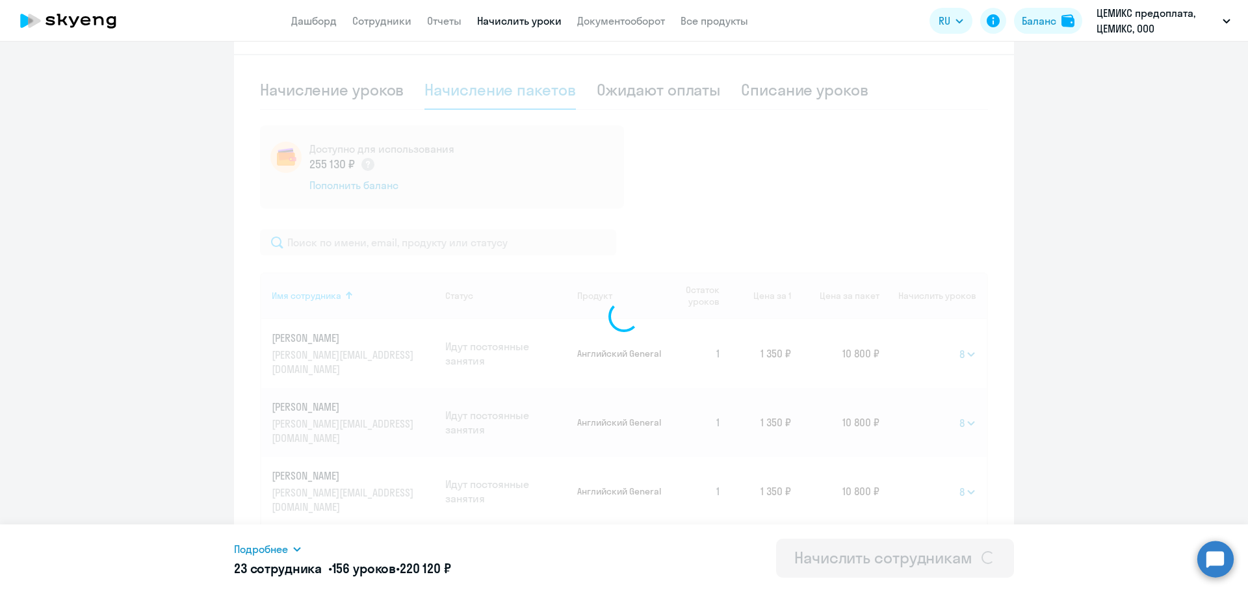
select select
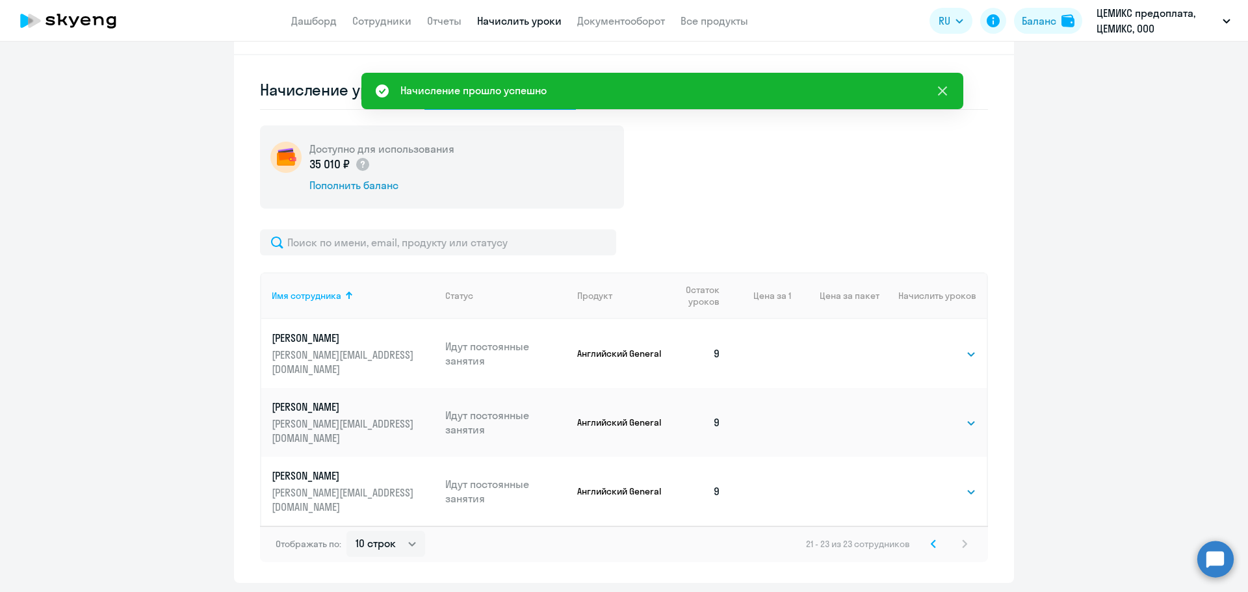
click at [943, 88] on icon at bounding box center [943, 91] width 16 height 16
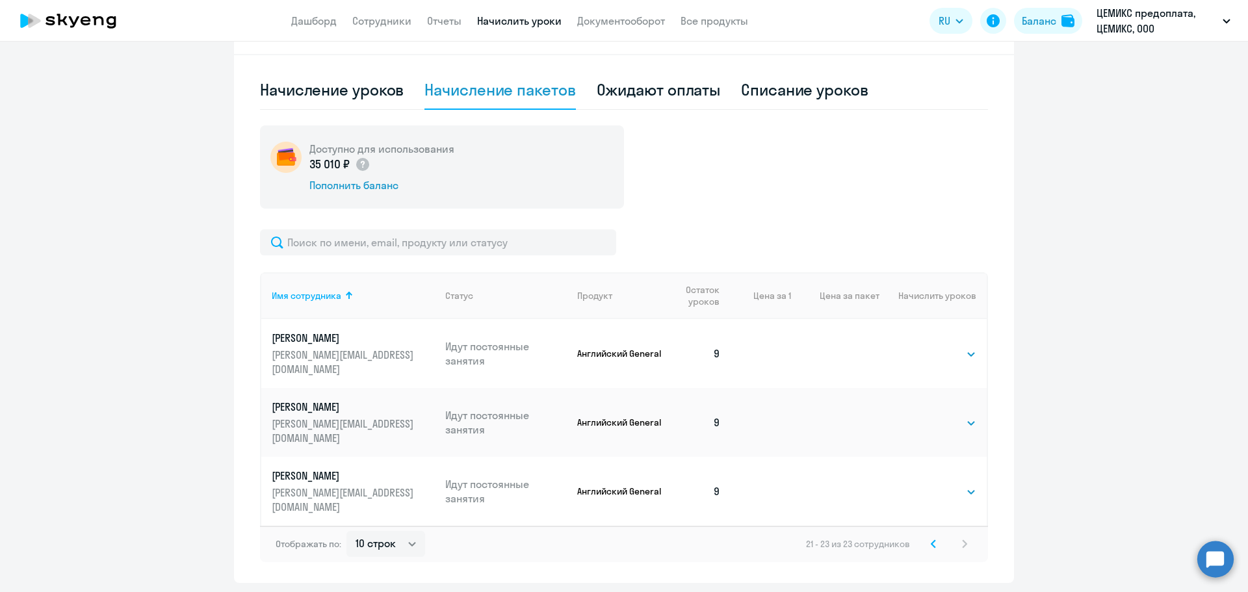
click at [329, 84] on div "Начисление уроков" at bounding box center [332, 89] width 144 height 21
select select "10"
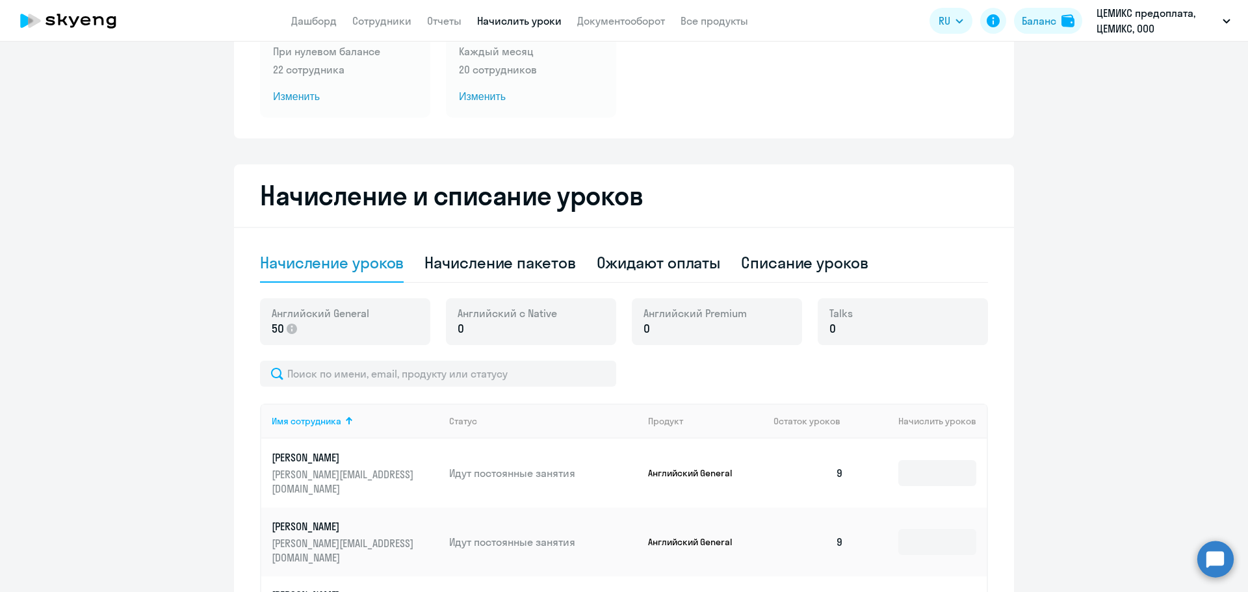
scroll to position [153, 0]
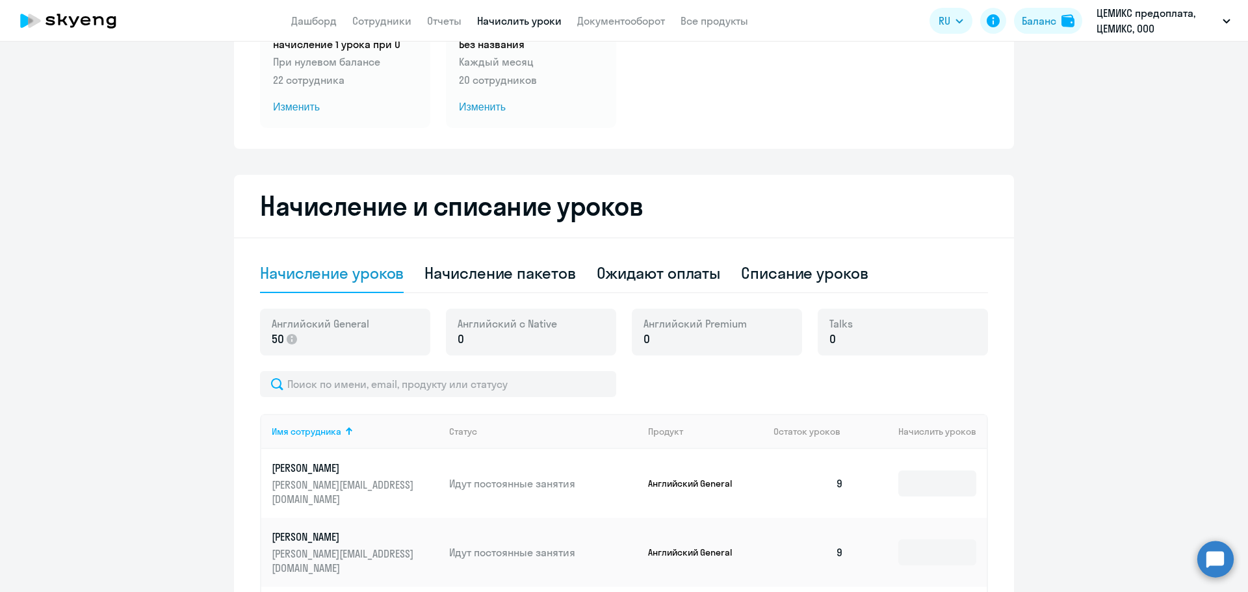
click at [334, 270] on div "Начисление уроков" at bounding box center [332, 273] width 144 height 21
click at [1032, 18] on div "Баланс" at bounding box center [1039, 21] width 34 height 16
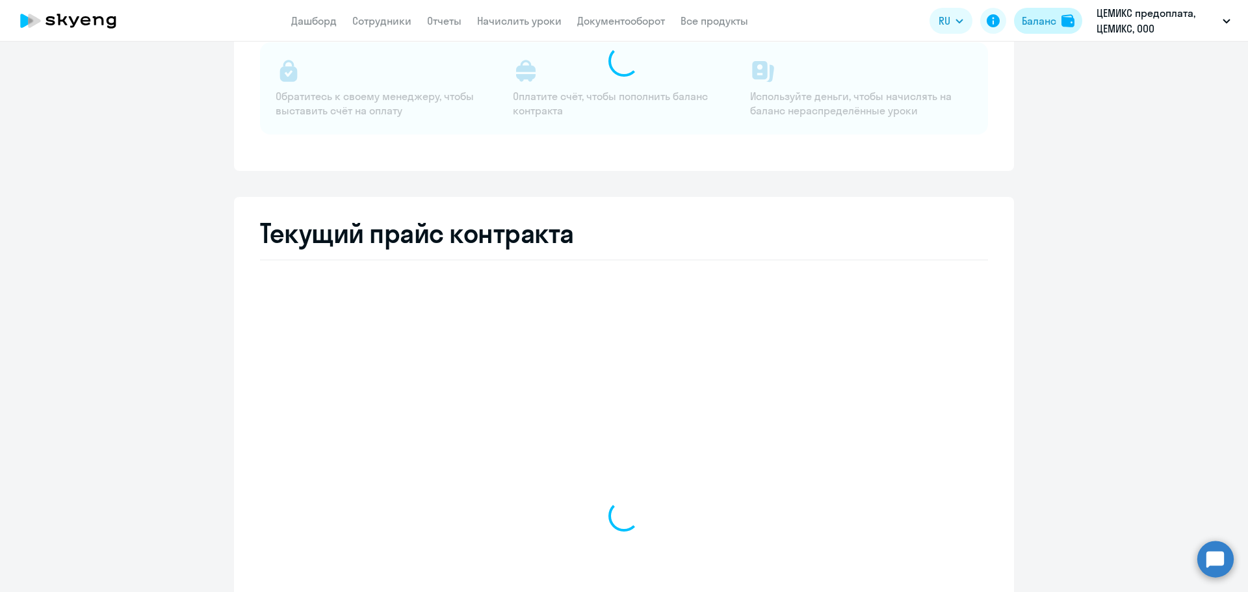
select select "english_adult_not_native_speaker"
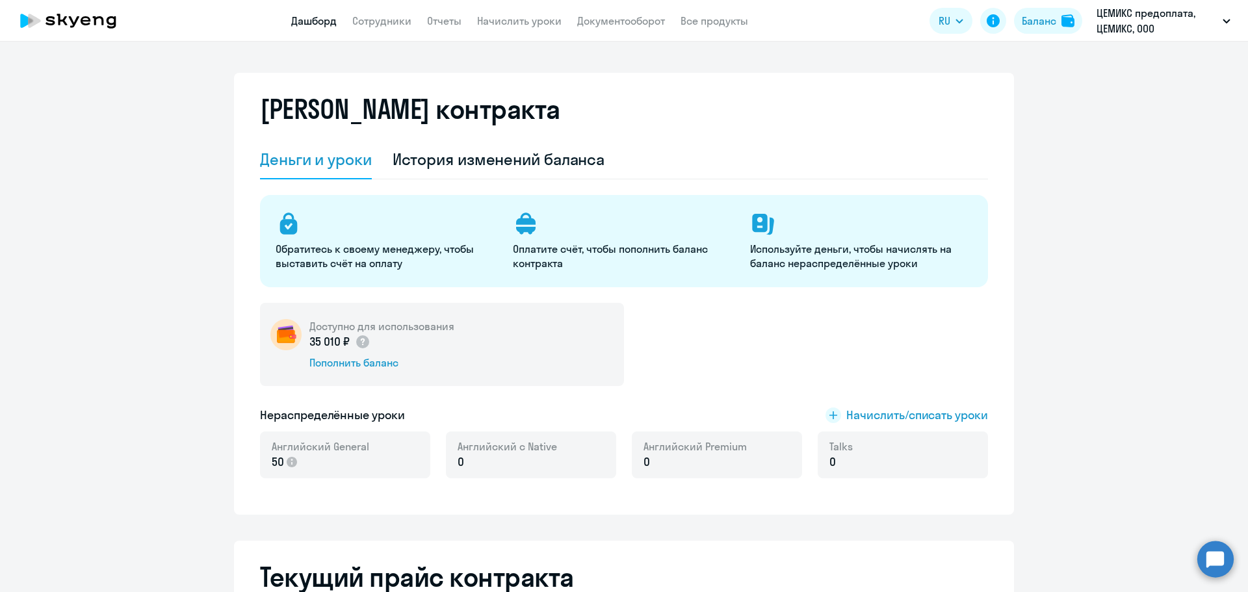
click at [322, 20] on link "Дашборд" at bounding box center [314, 20] width 46 height 13
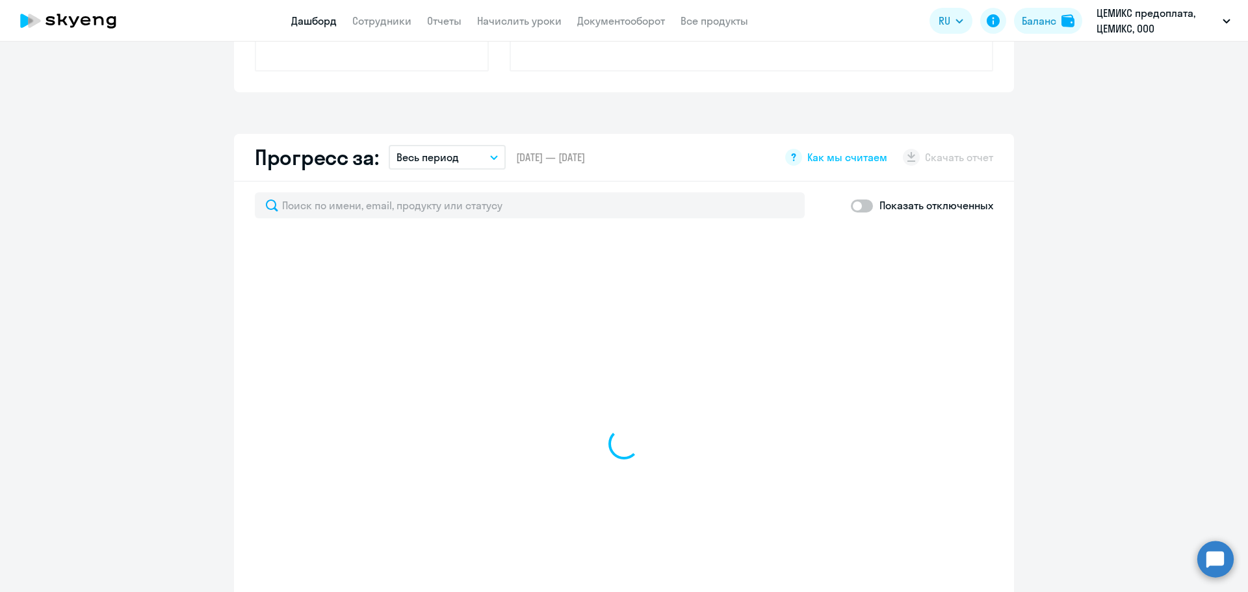
scroll to position [780, 0]
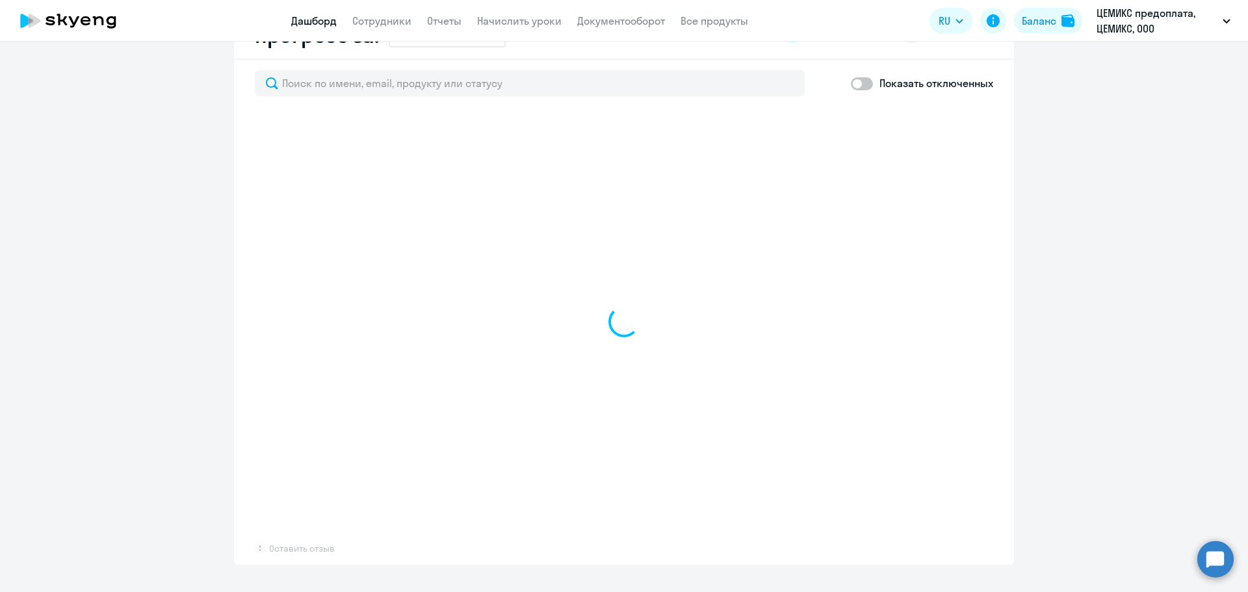
select select "30"
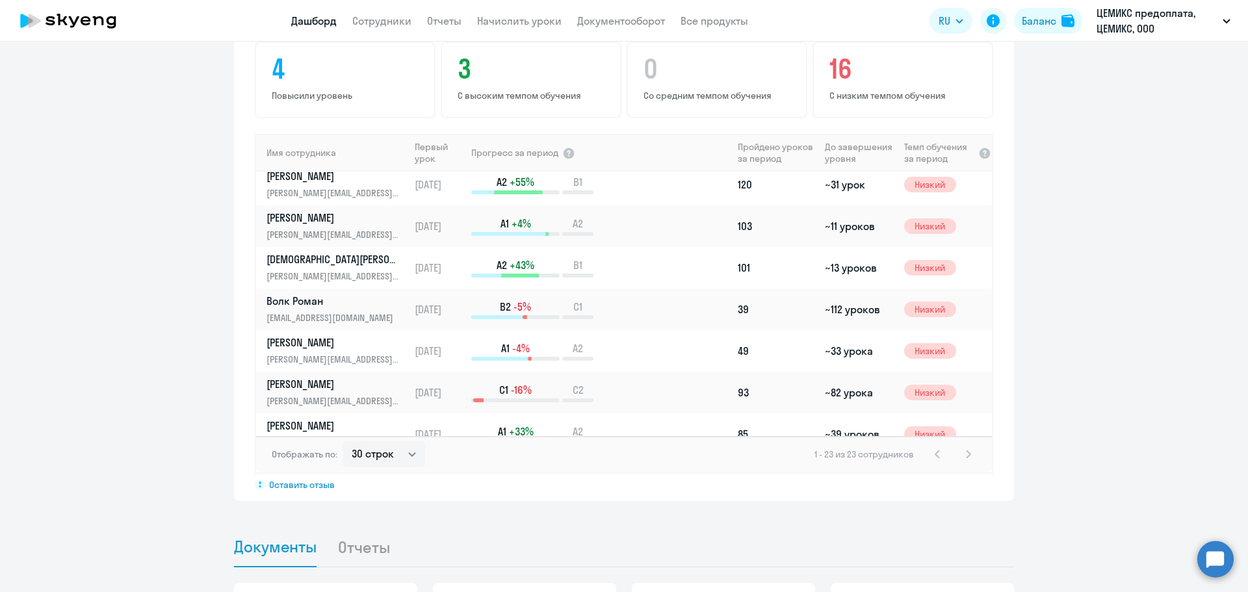
scroll to position [0, 0]
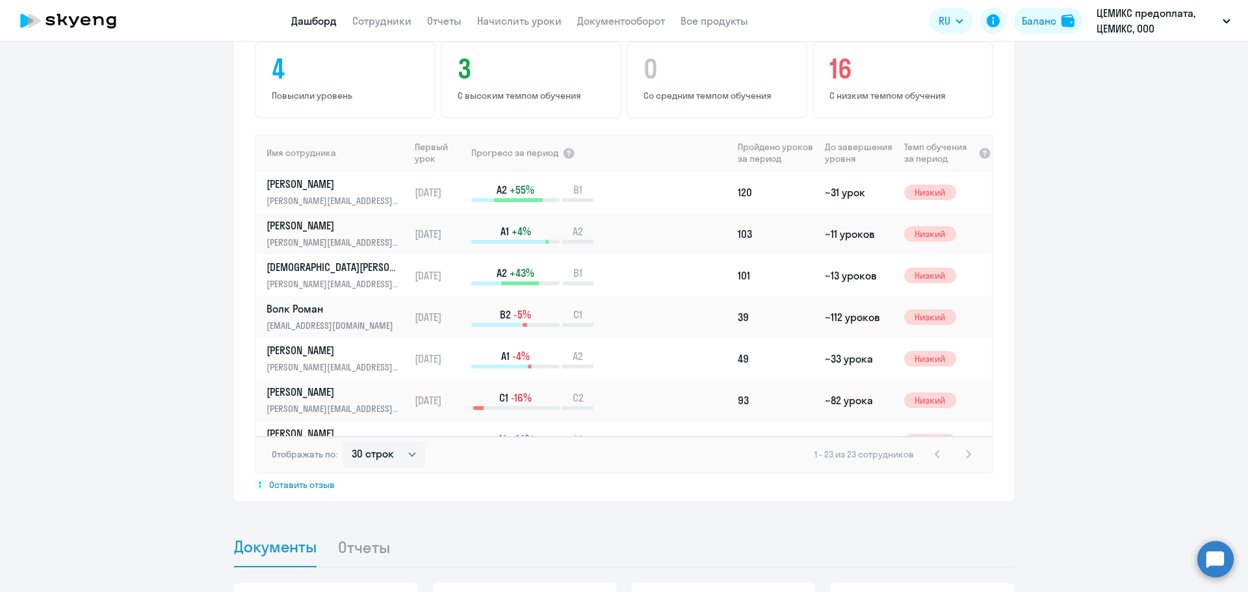
click at [1174, 217] on app-progress-dashboard "Прогресс за: Весь период – [DATE] — [DATE] Как мы считаем Скачать отчет Показат…" at bounding box center [624, 224] width 1248 height 555
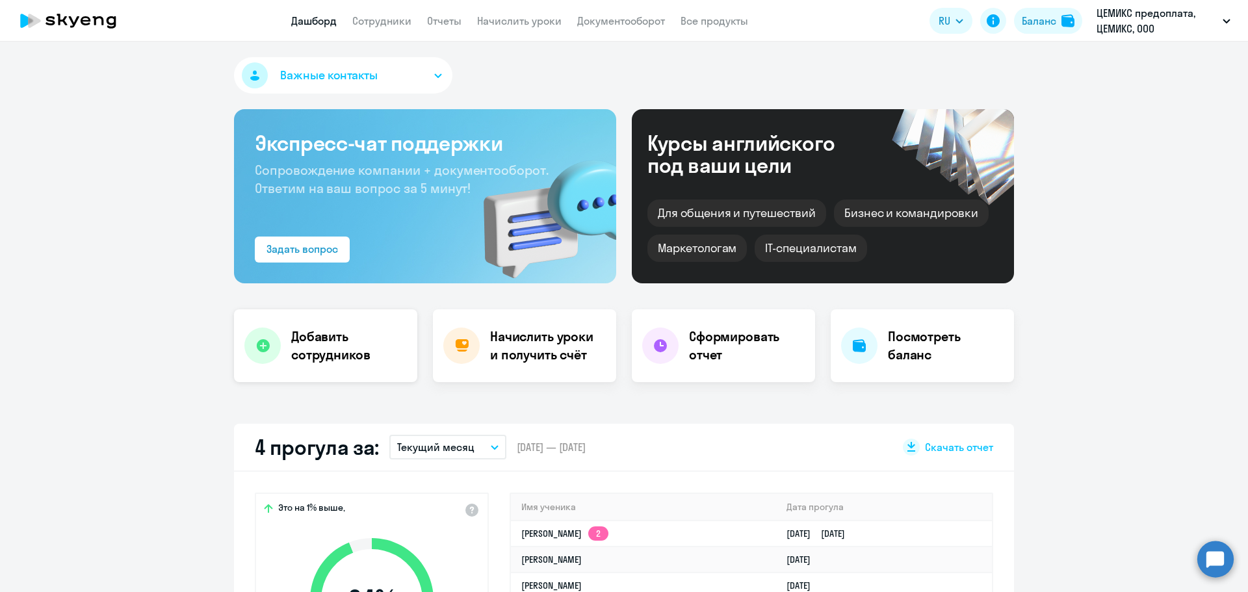
click at [283, 348] on div "Добавить сотрудников" at bounding box center [325, 345] width 183 height 73
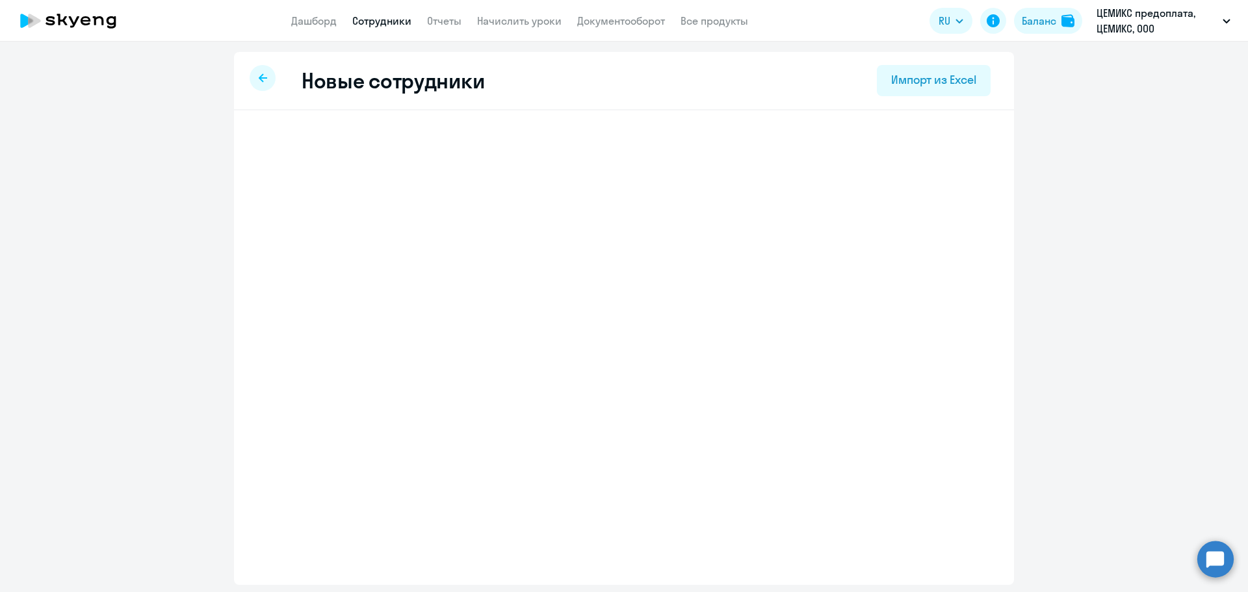
select select "english_adult_not_native_speaker"
select select "5"
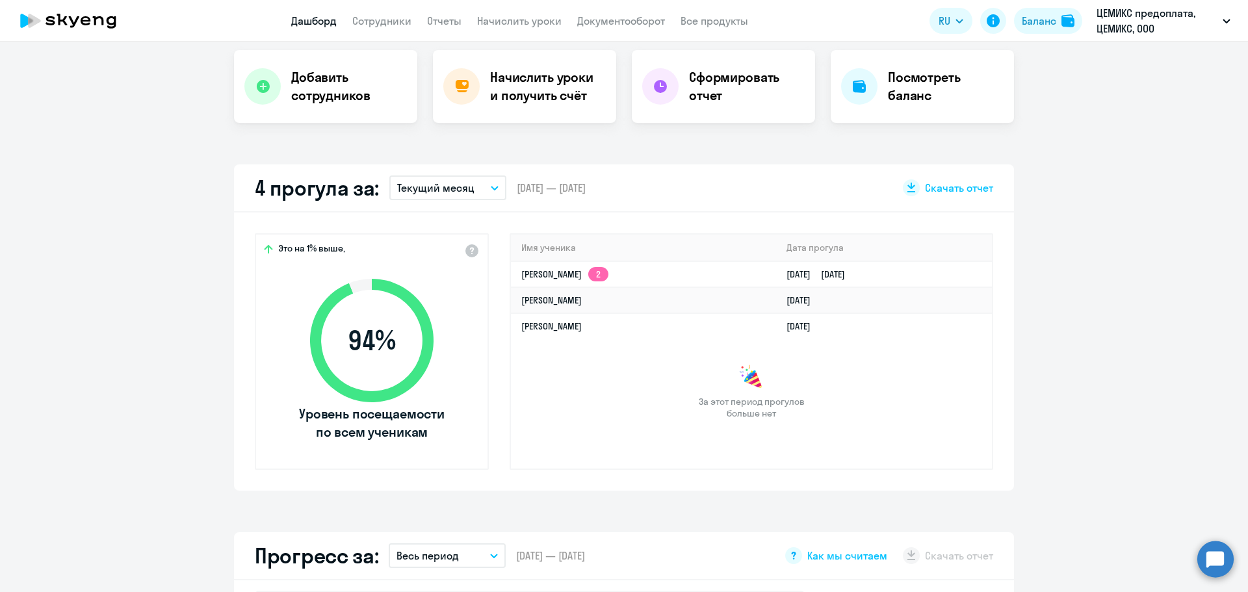
scroll to position [260, 0]
click at [1213, 556] on circle at bounding box center [1216, 559] width 36 height 36
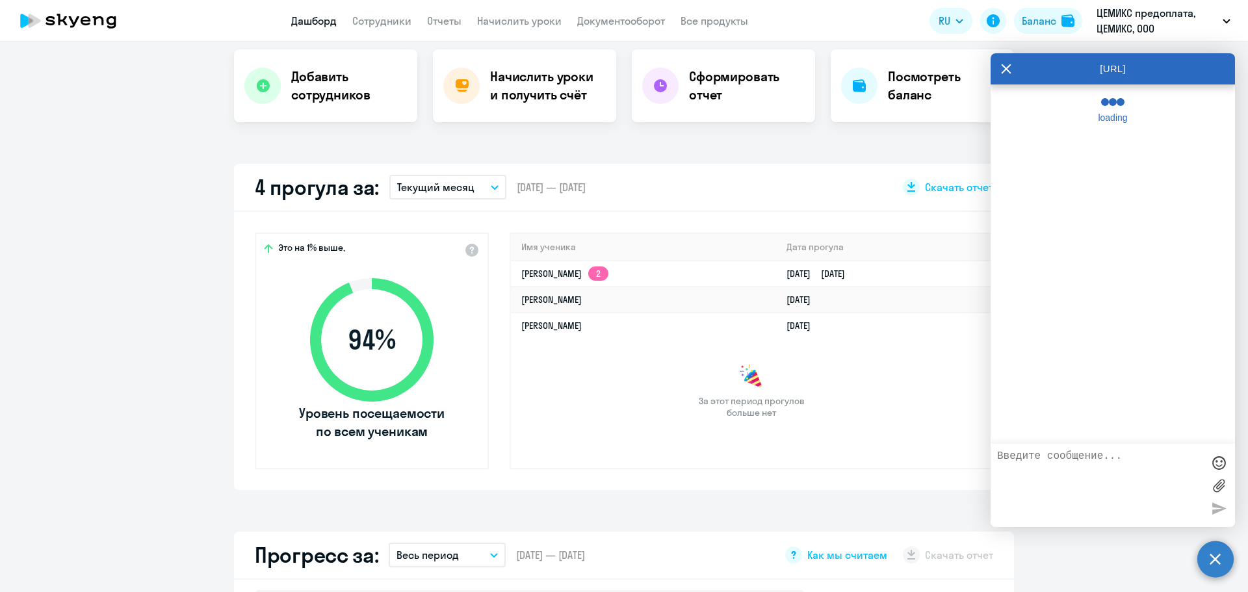
select select "30"
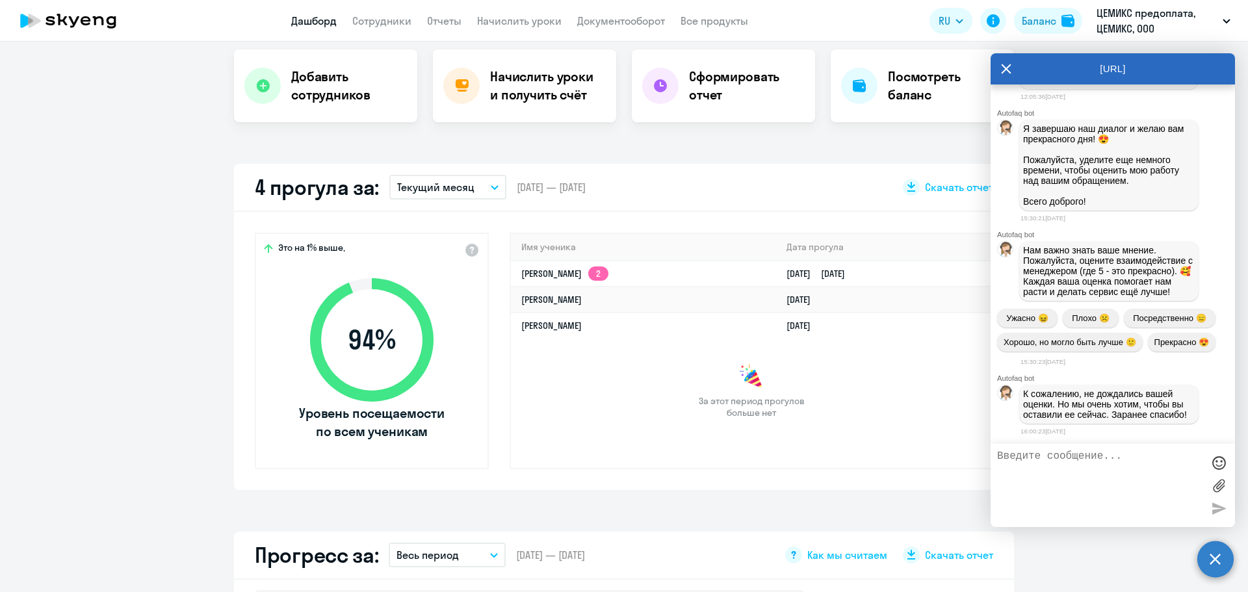
scroll to position [5054, 0]
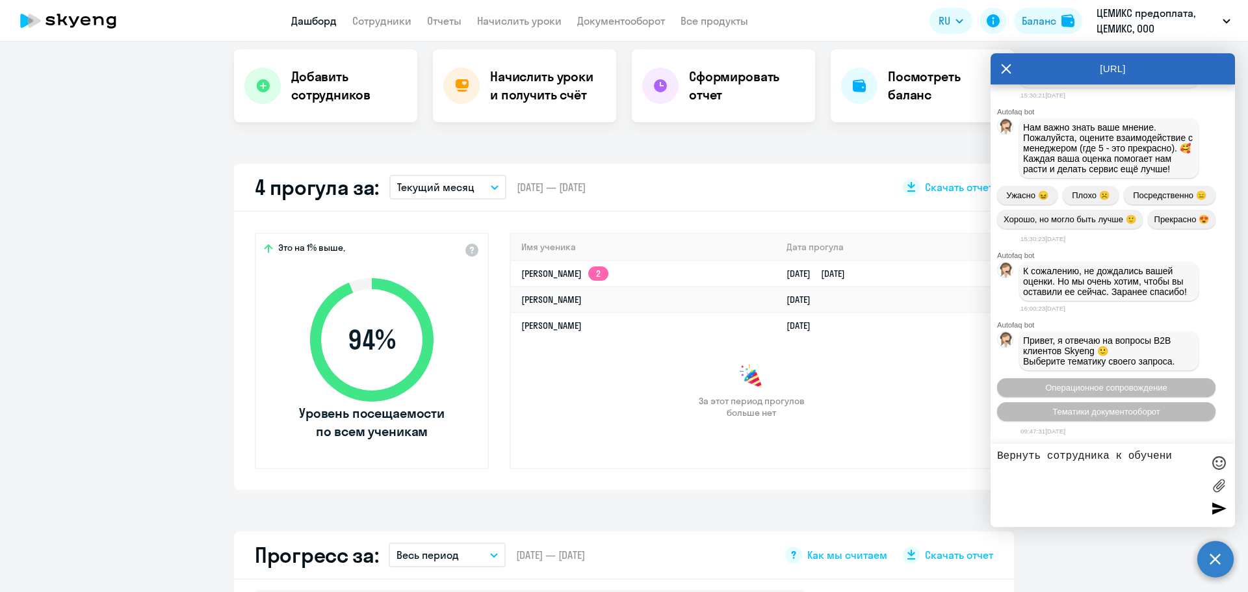
type textarea "Вернуть сотрудника к обучению"
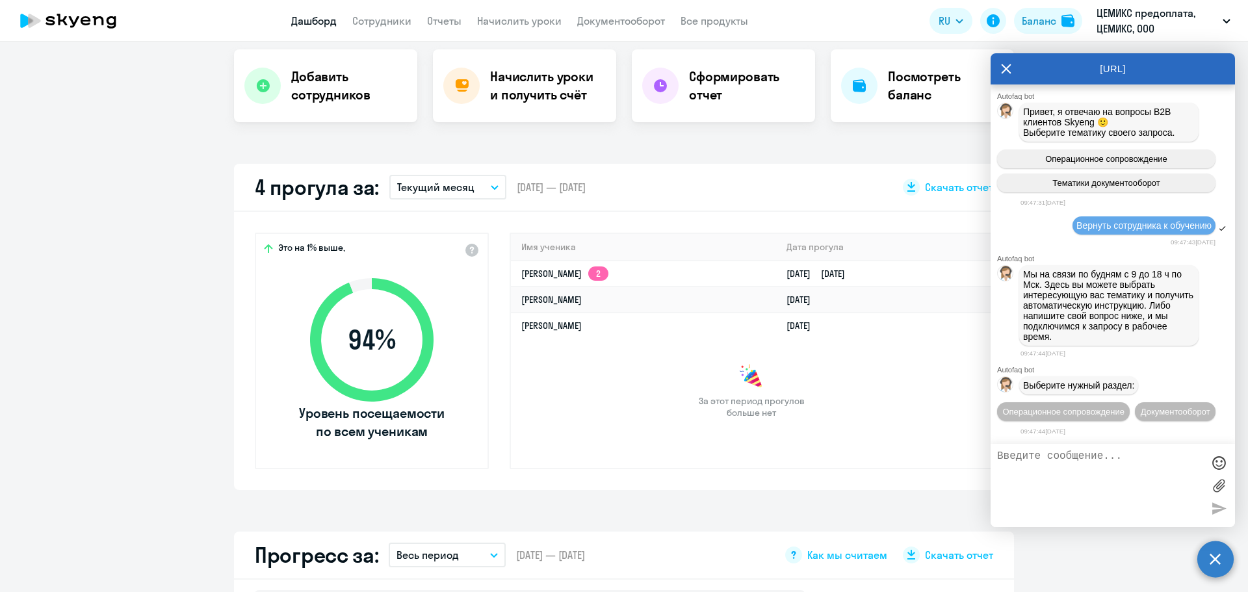
scroll to position [5307, 0]
type textarea "Добрый день."
click at [1006, 71] on icon at bounding box center [1006, 68] width 10 height 31
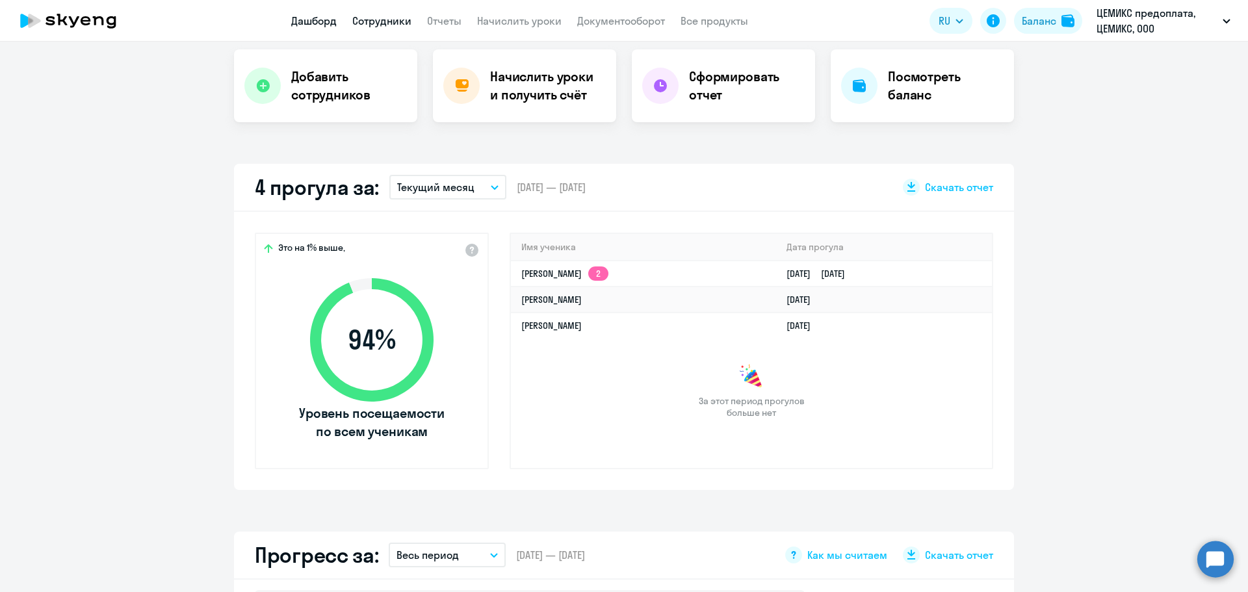
click at [378, 21] on link "Сотрудники" at bounding box center [381, 20] width 59 height 13
select select "30"
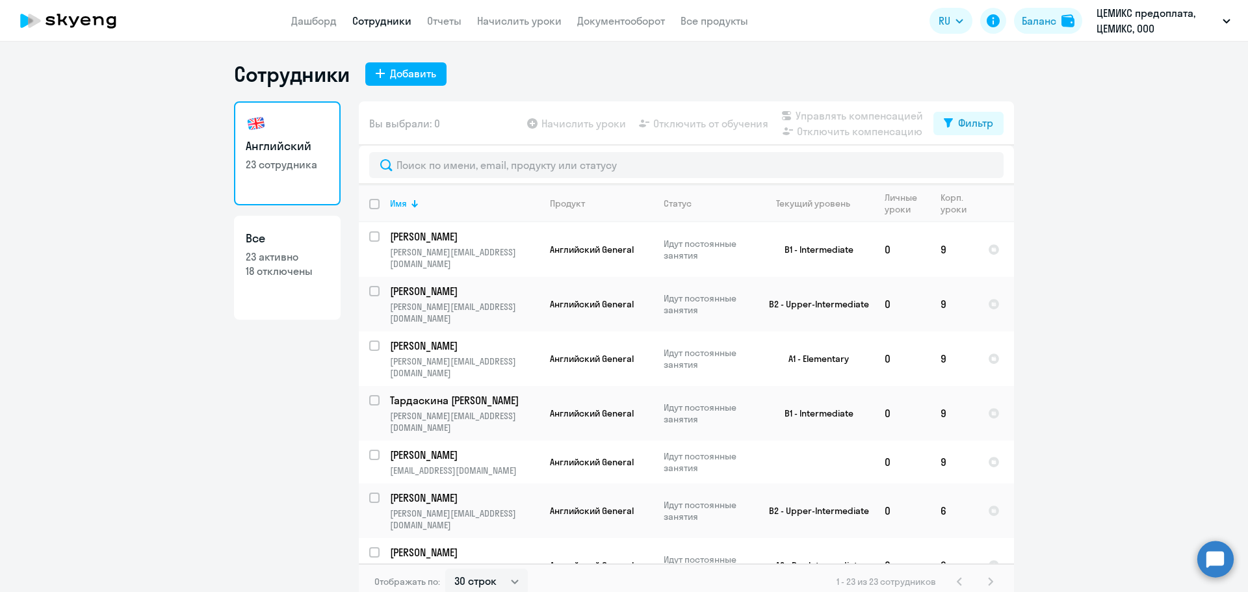
click at [274, 272] on p "18 отключены" at bounding box center [287, 271] width 83 height 14
select select "30"
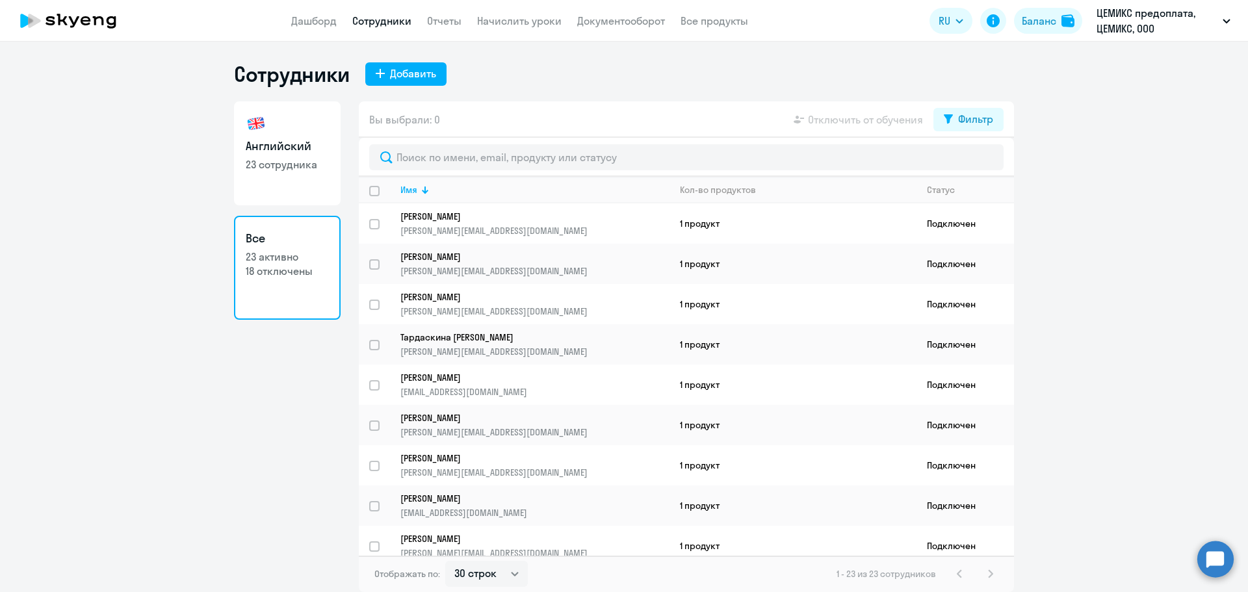
click at [300, 271] on p "18 отключены" at bounding box center [287, 271] width 83 height 14
click at [272, 270] on p "18 отключены" at bounding box center [287, 271] width 83 height 14
click at [974, 122] on div "Фильтр" at bounding box center [975, 119] width 35 height 16
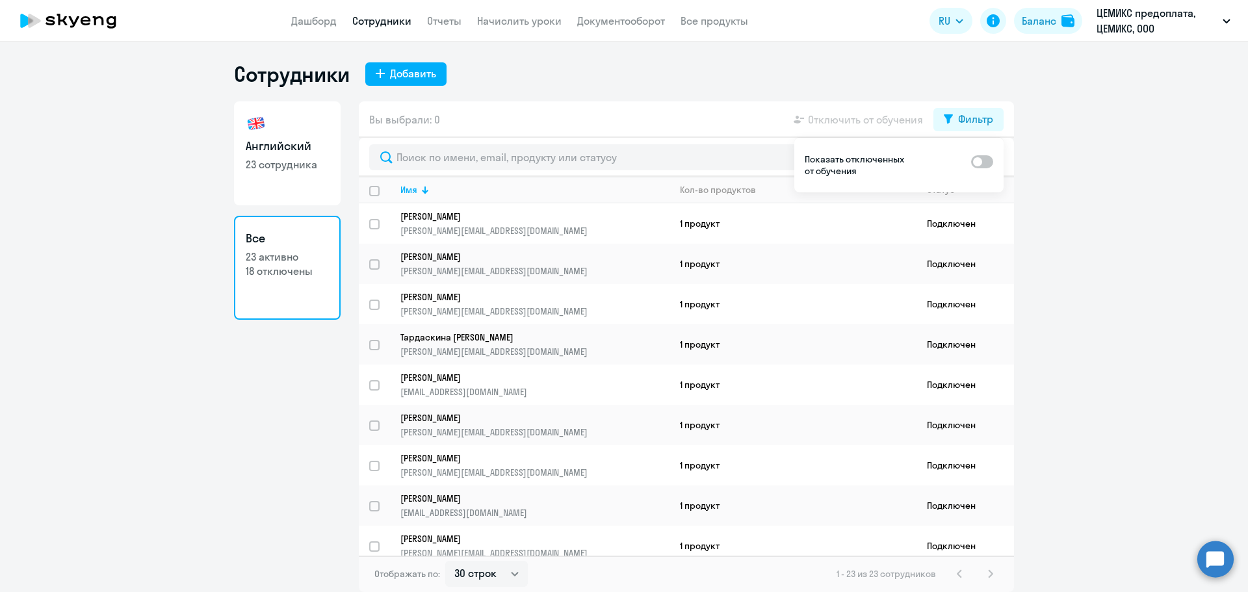
click at [983, 161] on span at bounding box center [982, 161] width 22 height 13
click at [971, 161] on input "checkbox" at bounding box center [971, 161] width 1 height 1
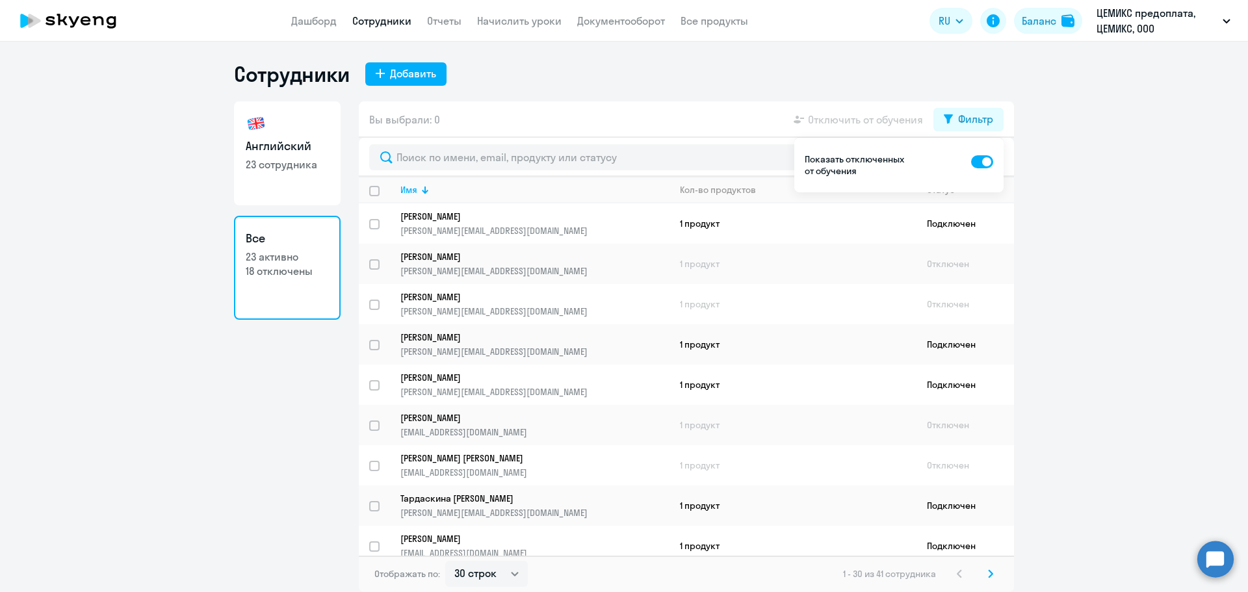
click at [828, 67] on div "Сотрудники Добавить" at bounding box center [624, 74] width 780 height 26
click at [985, 158] on span at bounding box center [982, 161] width 22 height 13
click at [971, 161] on input "checkbox" at bounding box center [971, 161] width 1 height 1
checkbox input "false"
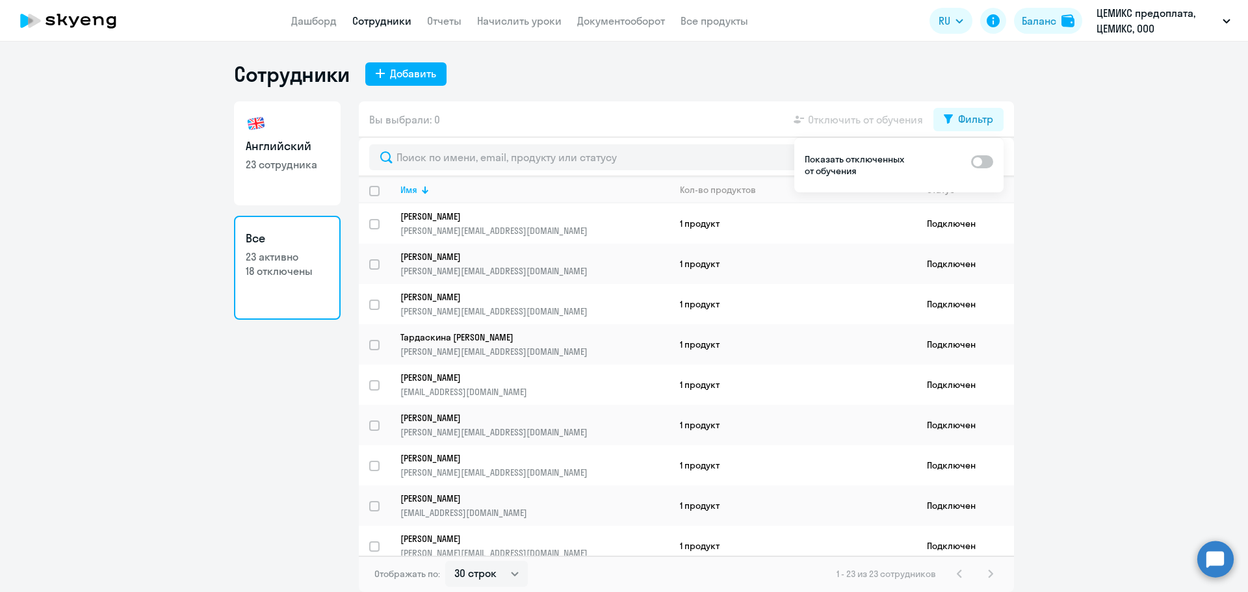
click at [1211, 553] on circle at bounding box center [1216, 559] width 36 height 36
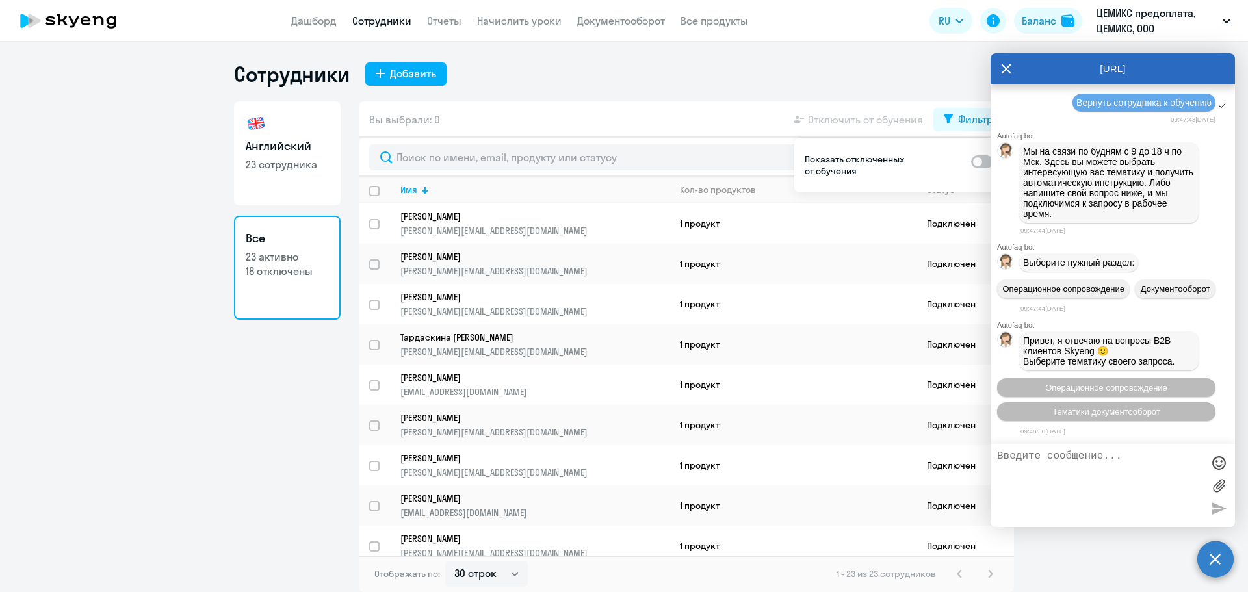
click at [1075, 457] on textarea at bounding box center [1099, 486] width 205 height 70
click at [1109, 384] on span "Операционное сопровождение" at bounding box center [1106, 388] width 122 height 10
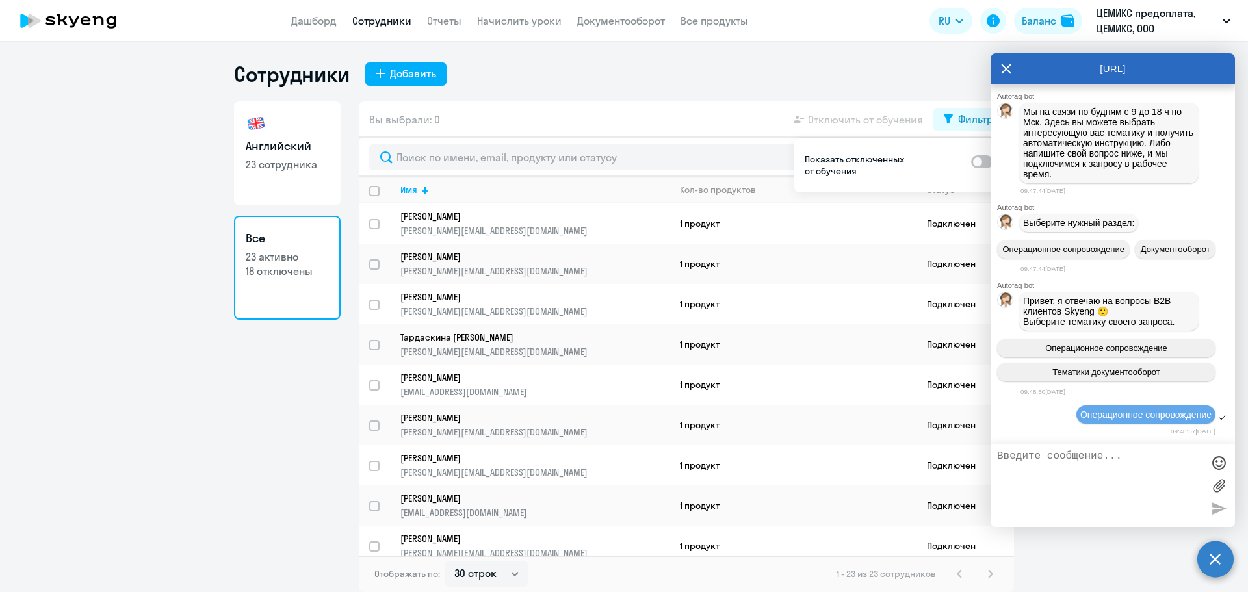
scroll to position [5574, 0]
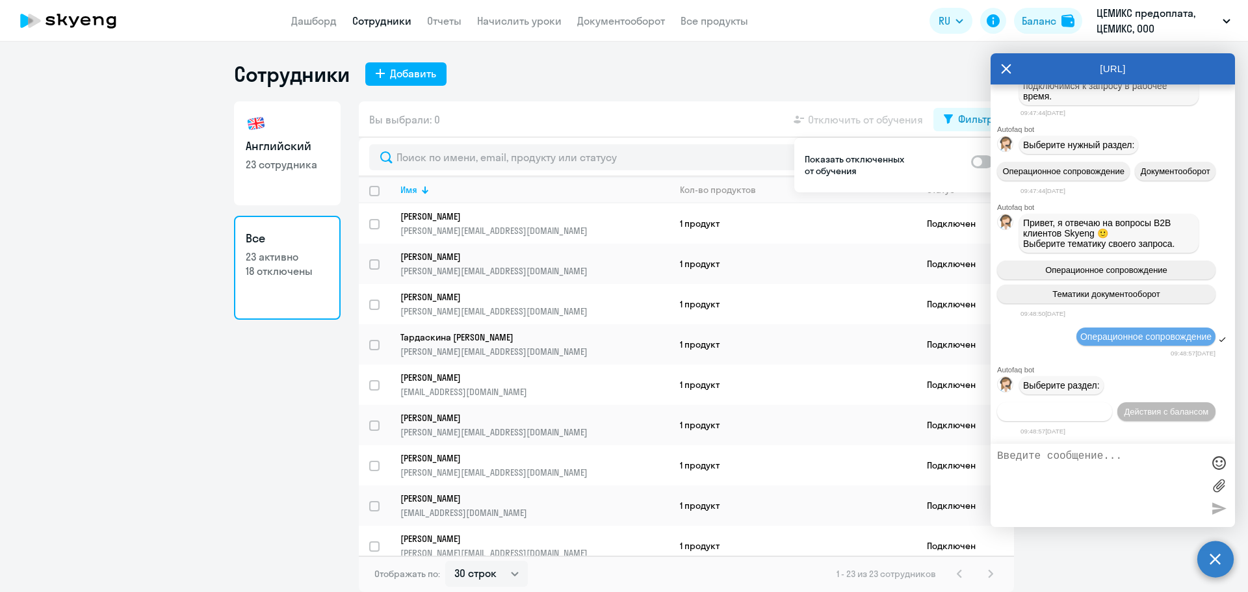
click at [1104, 407] on span "Действия по сотрудникам" at bounding box center [1055, 412] width 101 height 10
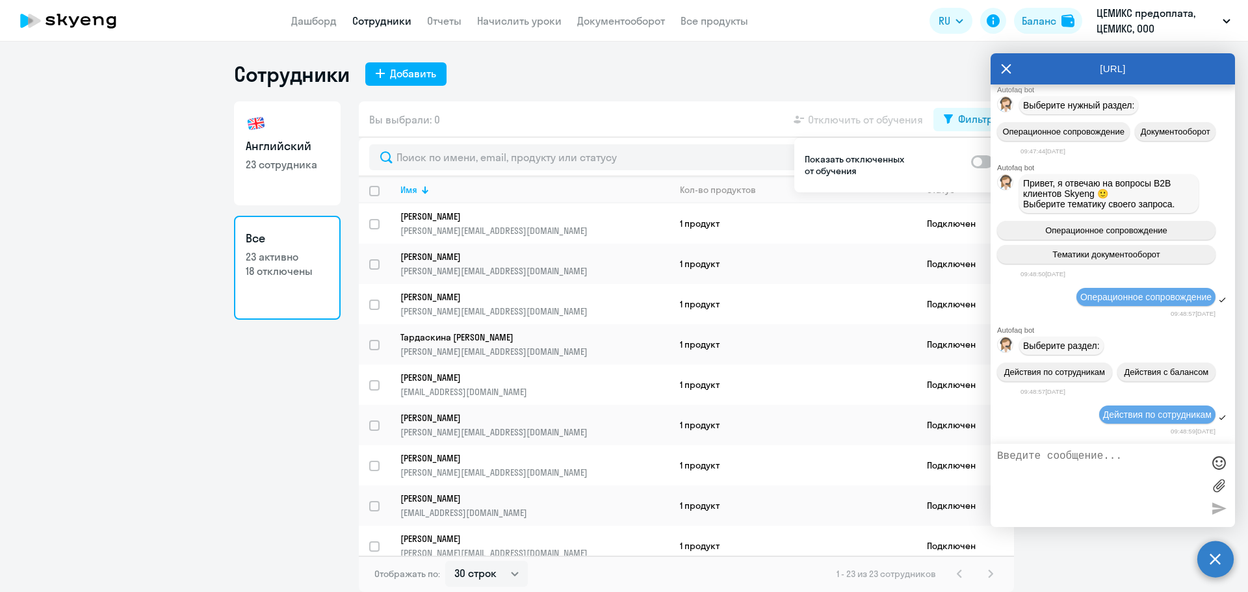
scroll to position [5766, 0]
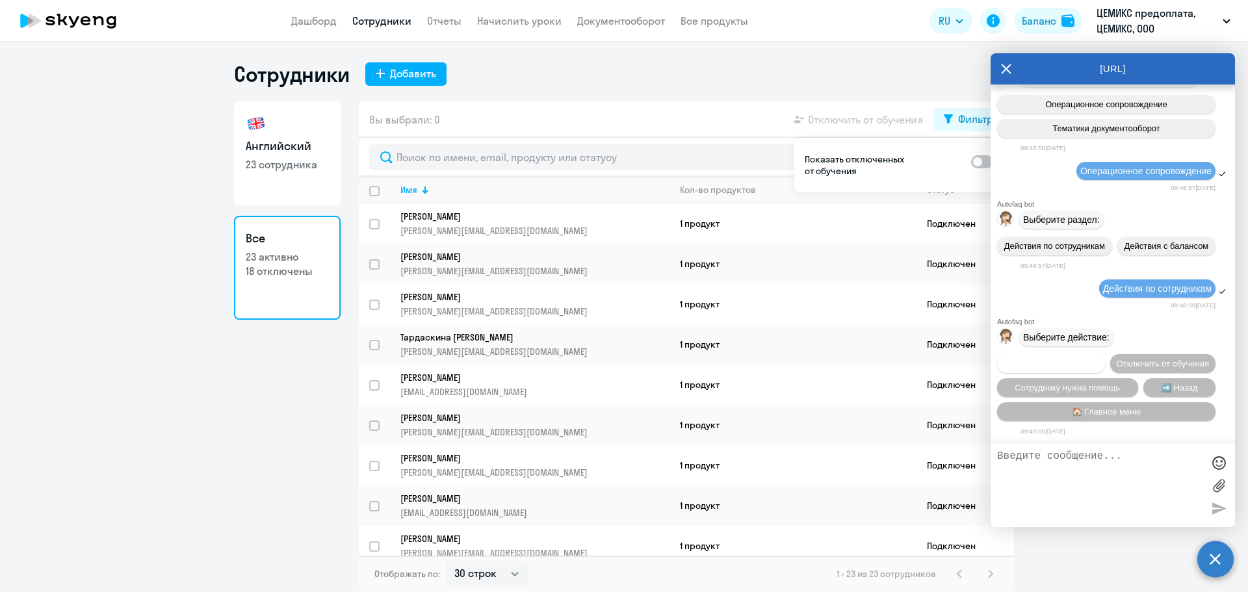
click at [1105, 354] on button "Подключить к обучению" at bounding box center [1051, 363] width 108 height 19
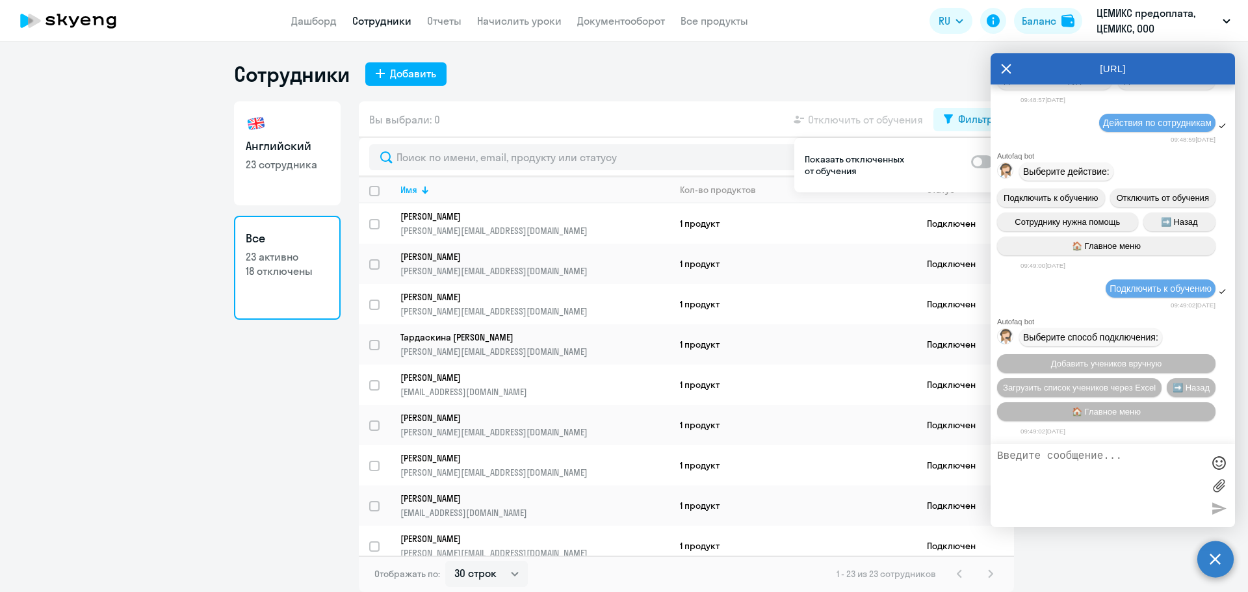
scroll to position [5933, 0]
click at [1084, 359] on span "Добавить учеников вручную" at bounding box center [1106, 364] width 111 height 10
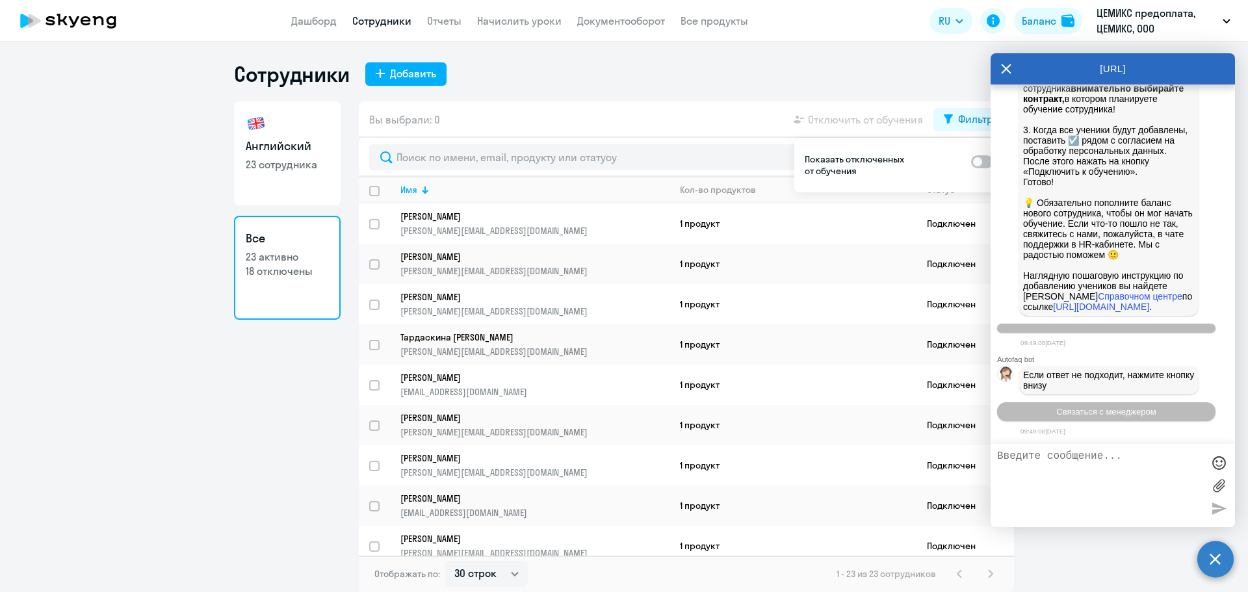
scroll to position [6448, 0]
click at [1041, 468] on textarea at bounding box center [1099, 486] width 205 height 70
click at [1087, 409] on span "Связаться с менеджером" at bounding box center [1106, 412] width 99 height 10
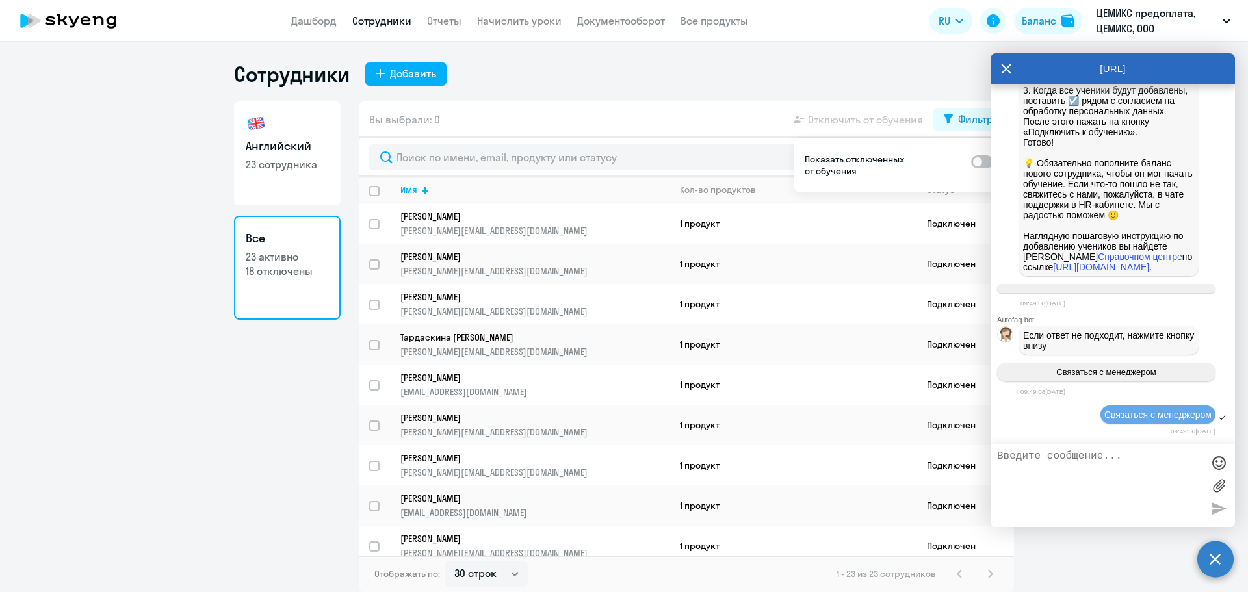
click at [1047, 464] on textarea at bounding box center [1099, 486] width 205 height 70
type textarea "Добрый день. Как вернуть к обучению ранее отключенного сотрудника? Необходимо в…"
click at [1215, 513] on div at bounding box center [1219, 509] width 20 height 20
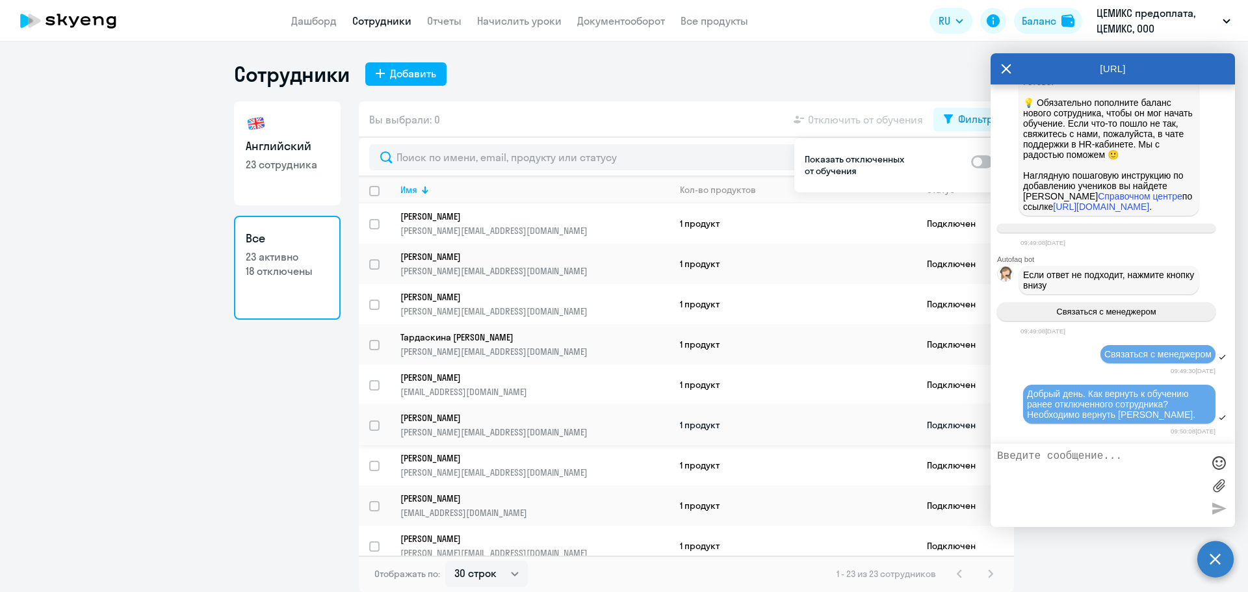
scroll to position [6689, 0]
click at [1006, 64] on icon at bounding box center [1006, 68] width 10 height 31
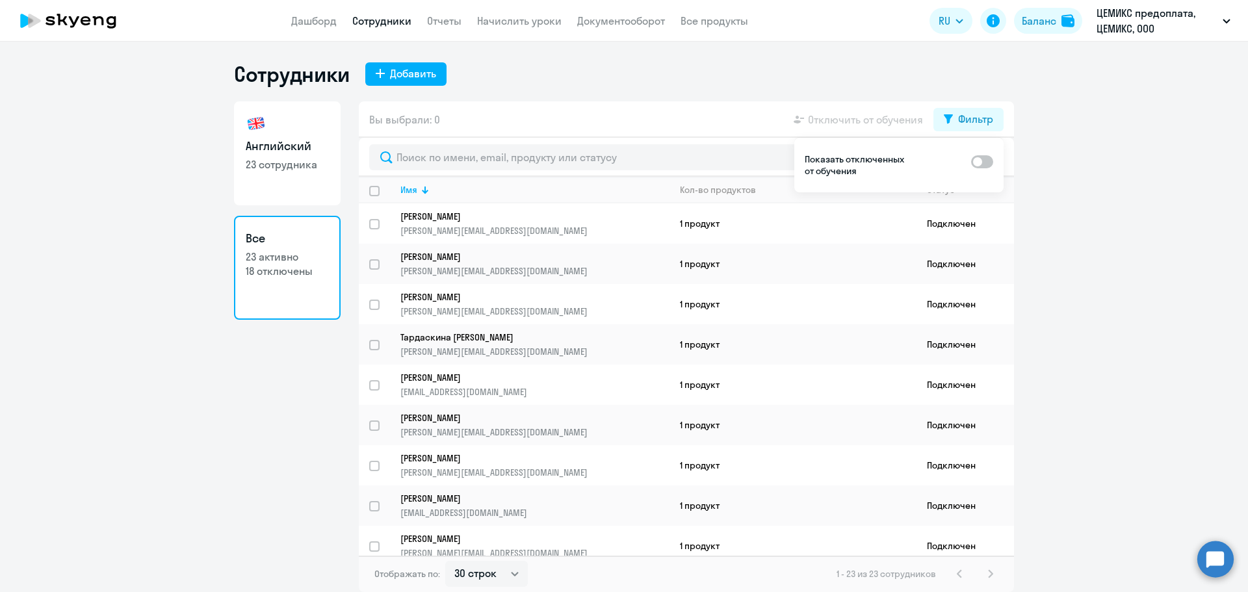
click at [1220, 557] on circle at bounding box center [1216, 559] width 36 height 36
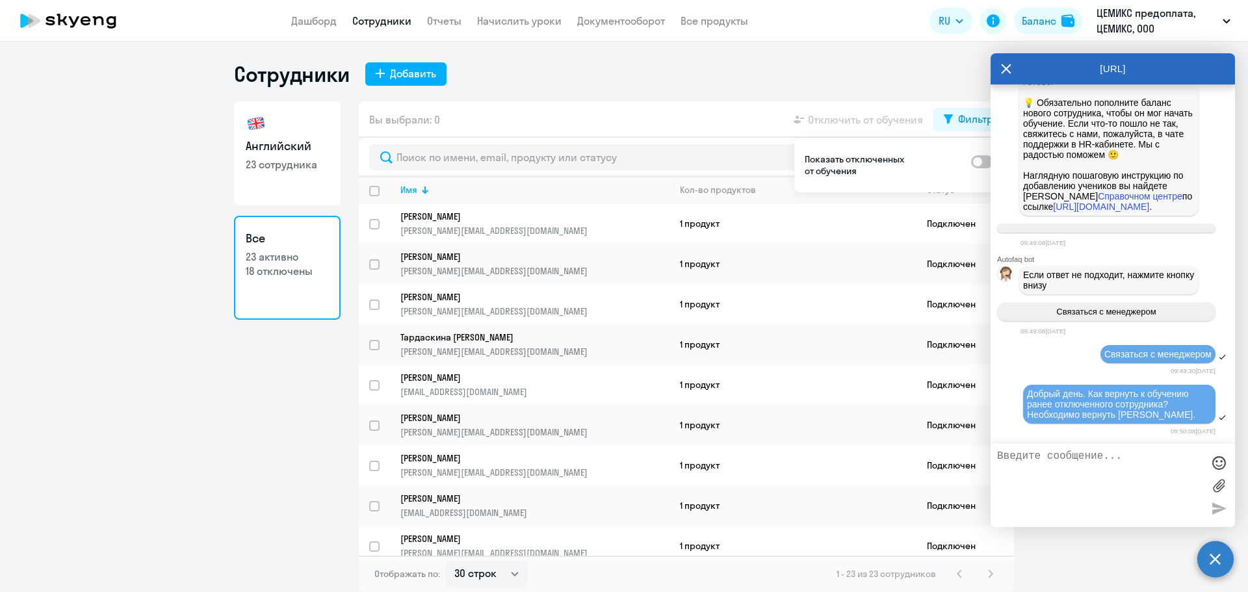
scroll to position [0, 0]
